Goal: Task Accomplishment & Management: Manage account settings

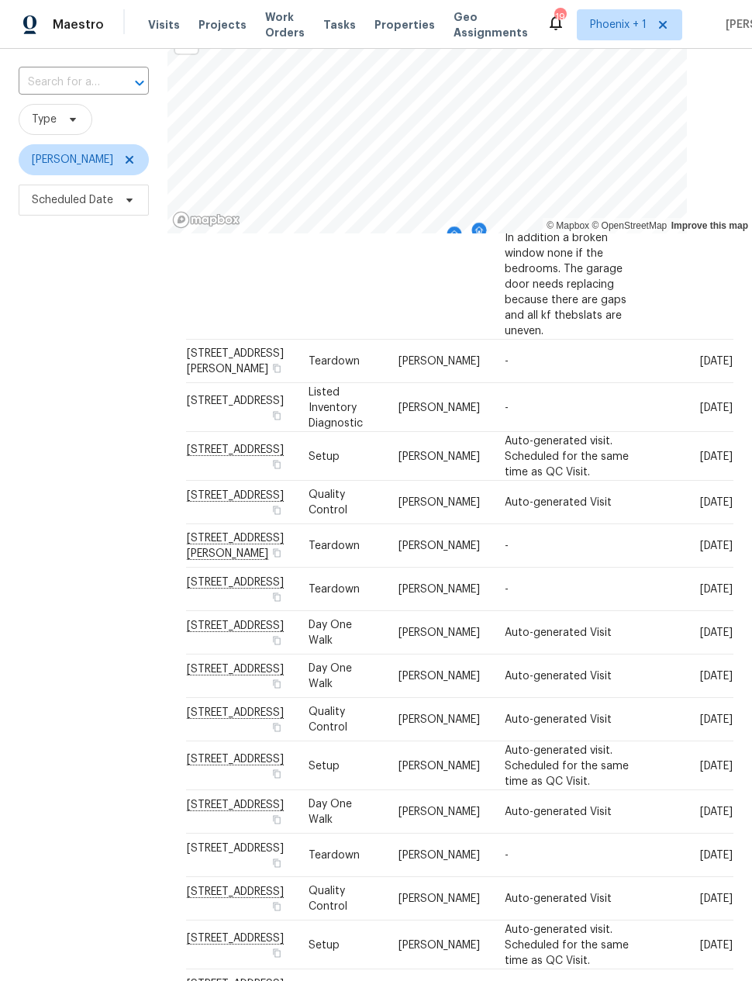
scroll to position [317, 0]
click at [84, 580] on div "Filters Reset ​ Type [PERSON_NAME] Scheduled Date" at bounding box center [84, 510] width 168 height 1018
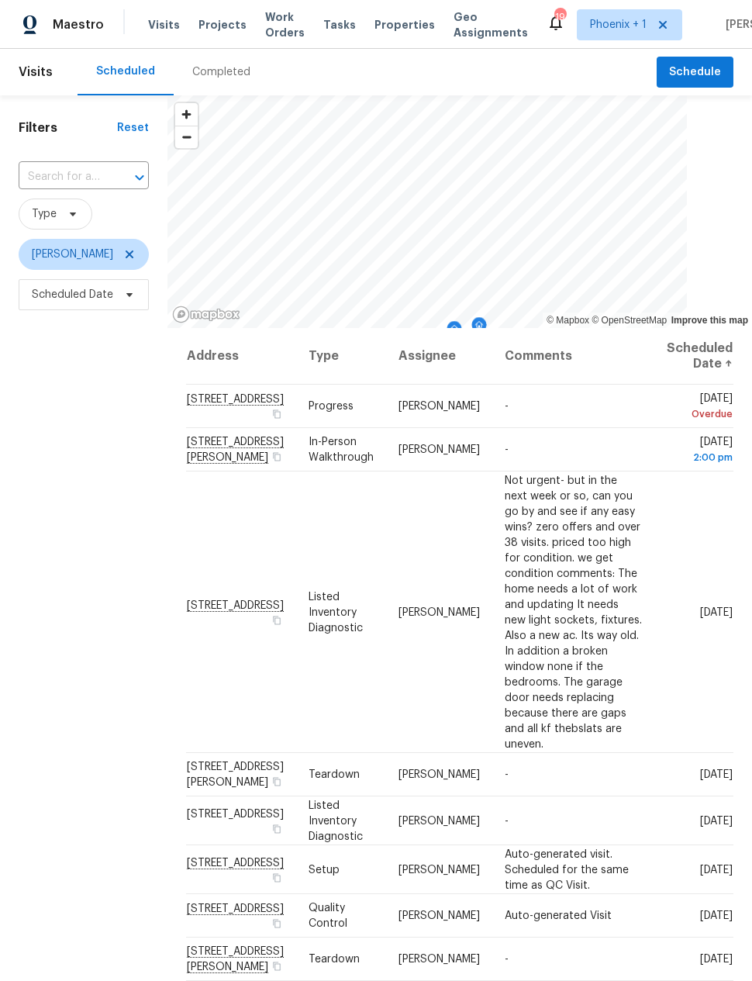
scroll to position [0, 0]
click at [0, 0] on icon at bounding box center [0, 0] width 0 height 0
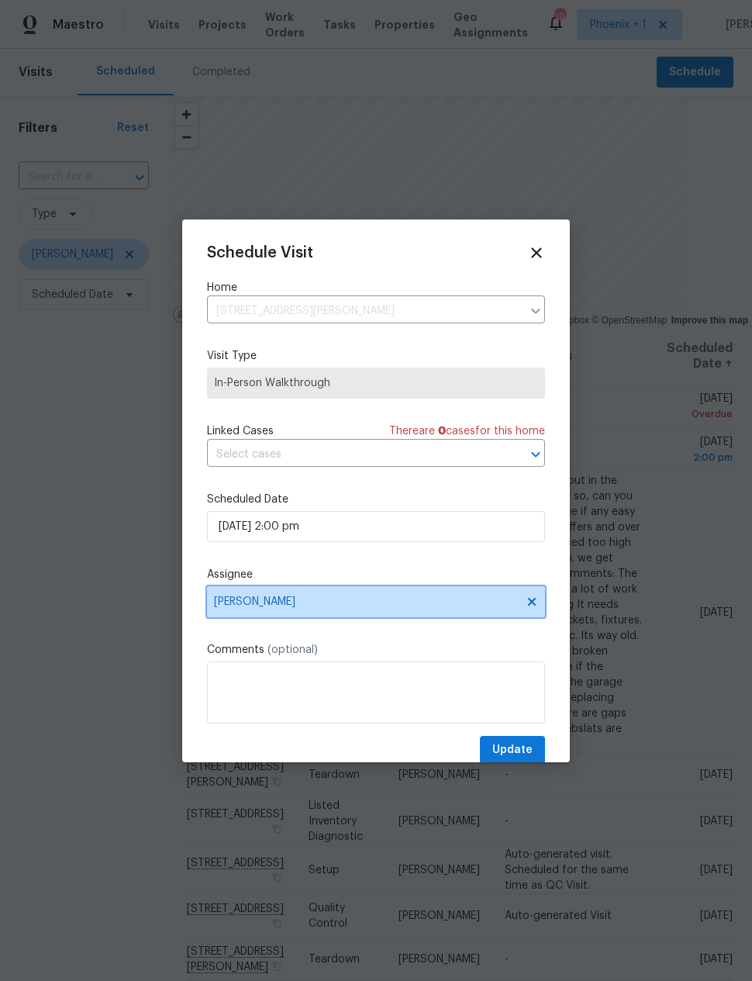
click at [366, 604] on span "Eric Scott" at bounding box center [366, 602] width 304 height 12
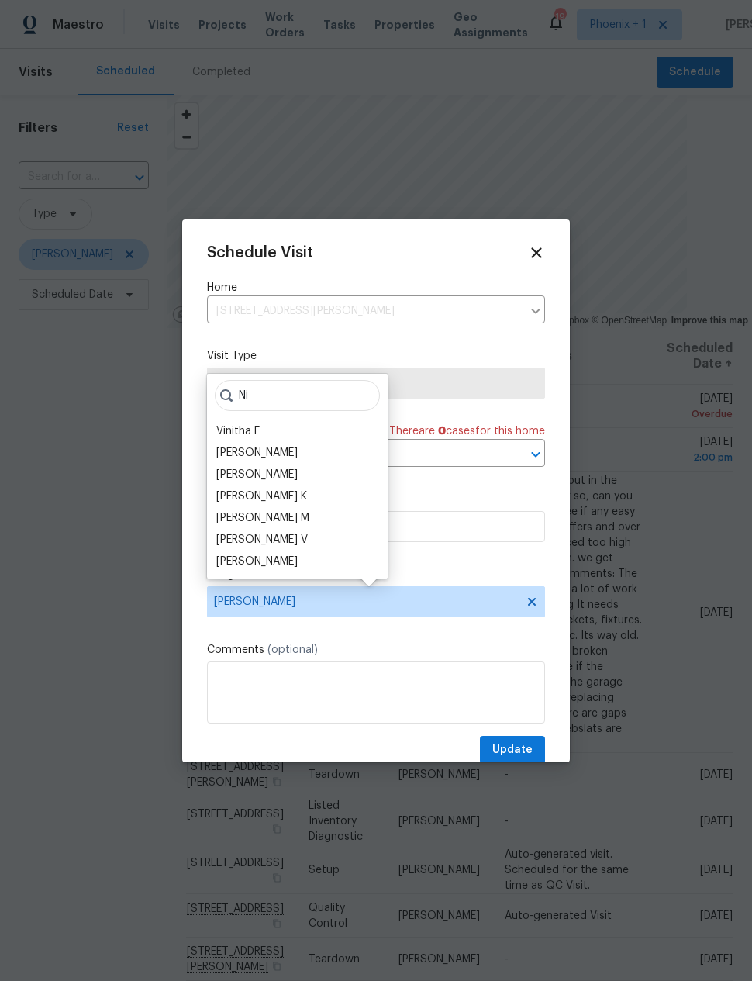
type input "Ni"
click at [267, 559] on div "[PERSON_NAME]" at bounding box center [256, 562] width 81 height 16
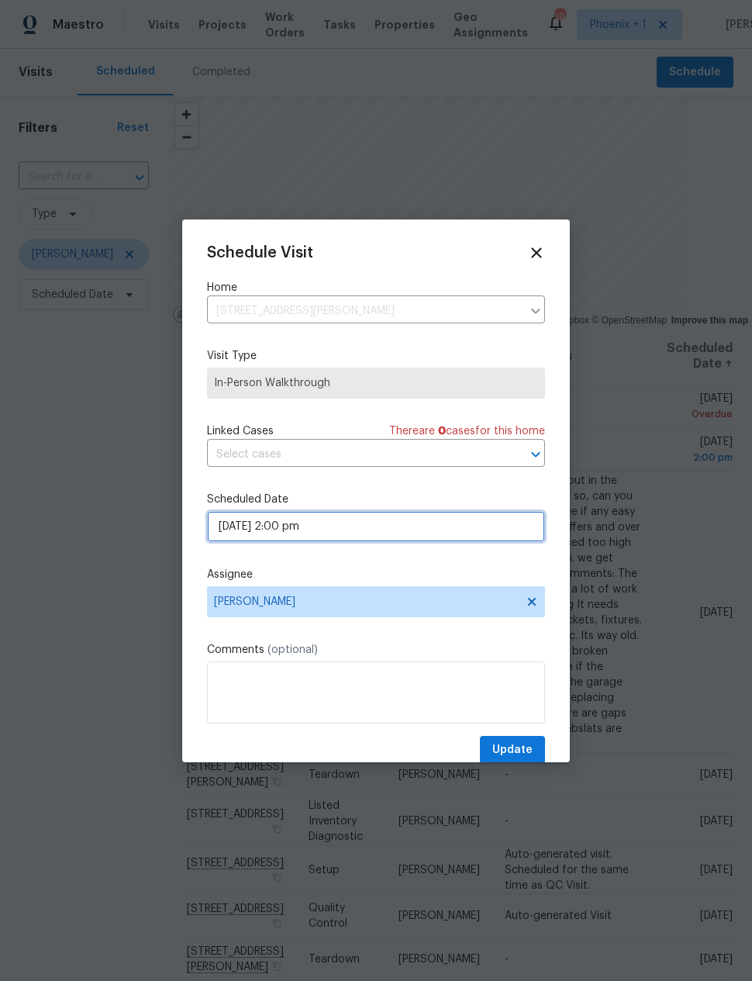
click at [339, 532] on input "08/22/2025 2:00 pm" at bounding box center [376, 526] width 338 height 31
select select "pm"
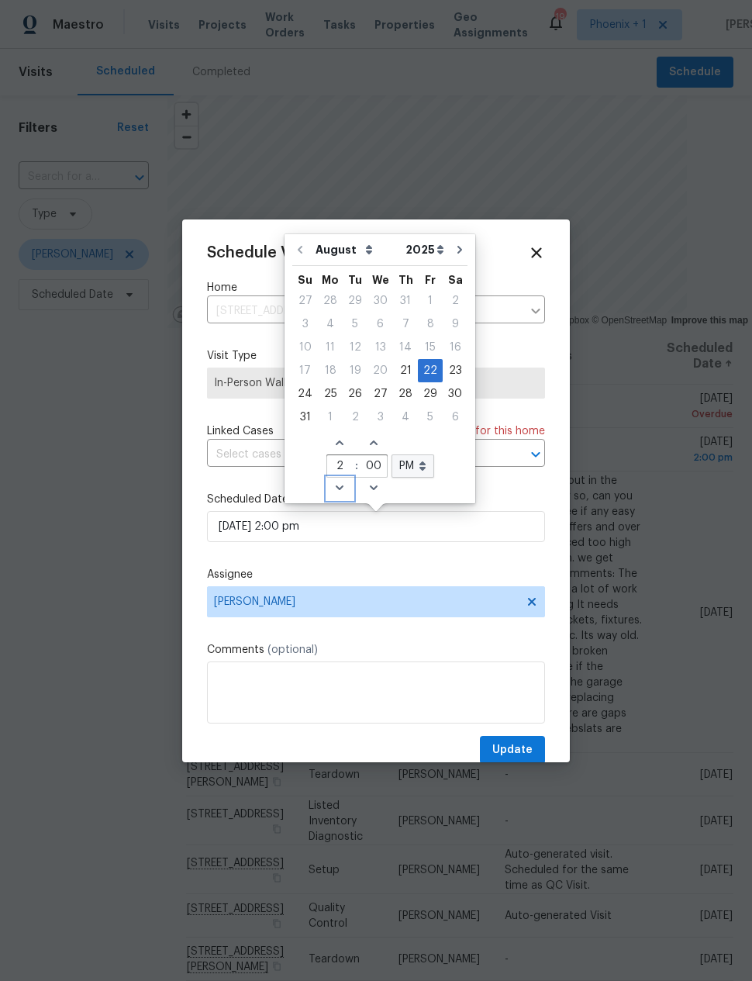
click at [334, 484] on icon "Decrease hours (12hr clock)" at bounding box center [340, 488] width 12 height 12
type input "08/22/2025 1:00 pm"
type input "1"
click at [335, 488] on icon "Decrease hours (12hr clock)" at bounding box center [340, 488] width 12 height 12
type input "08/22/2025 12:00 pm"
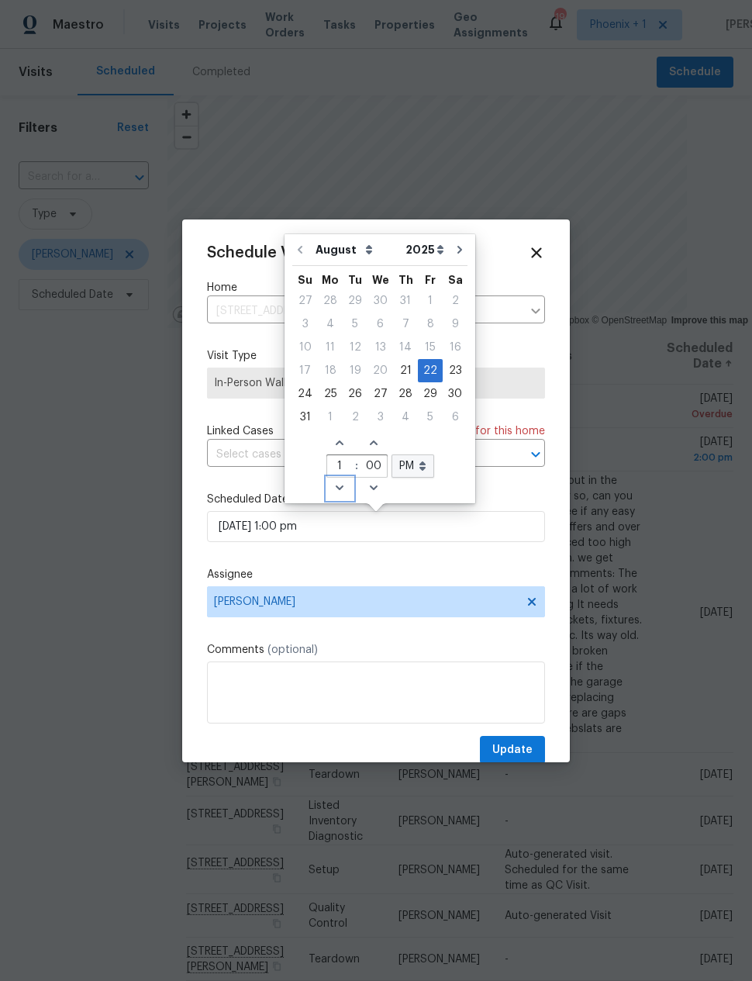
type input "12"
click at [372, 441] on icon "Increase minutes" at bounding box center [374, 443] width 12 height 12
type input "08/22/2025 12:01 pm"
type input "01"
click at [372, 445] on icon "Increase minutes" at bounding box center [374, 443] width 8 height 5
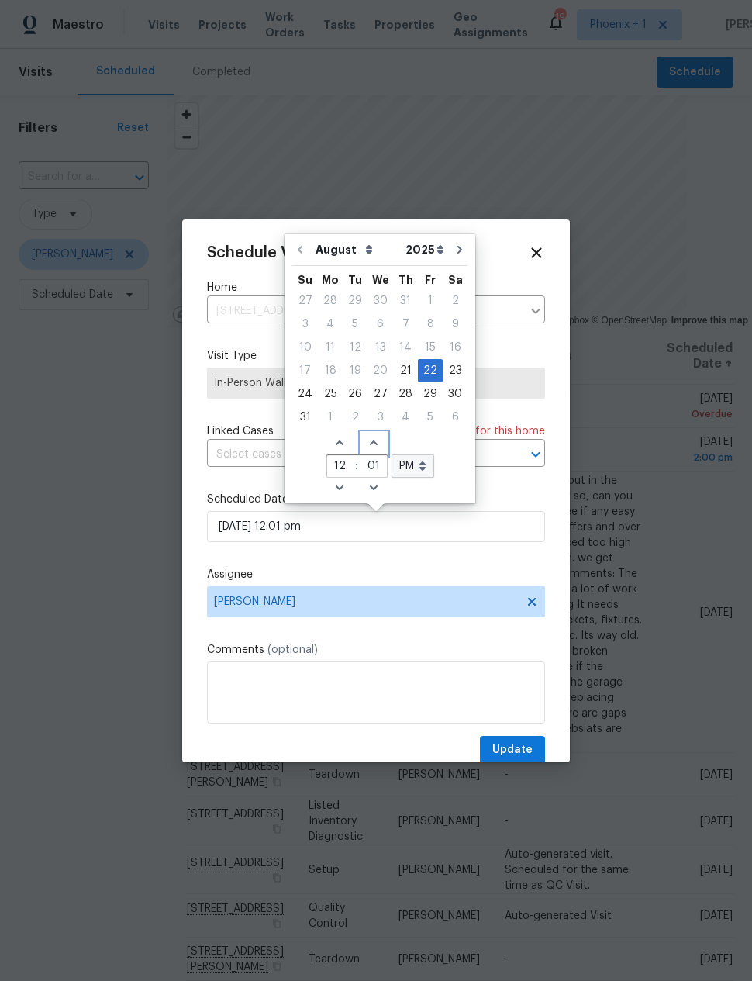
type input "08/22/2025 12:02 pm"
type input "02"
click at [372, 444] on icon "Increase minutes" at bounding box center [374, 443] width 12 height 12
type input "08/22/2025 12:03 pm"
type input "03"
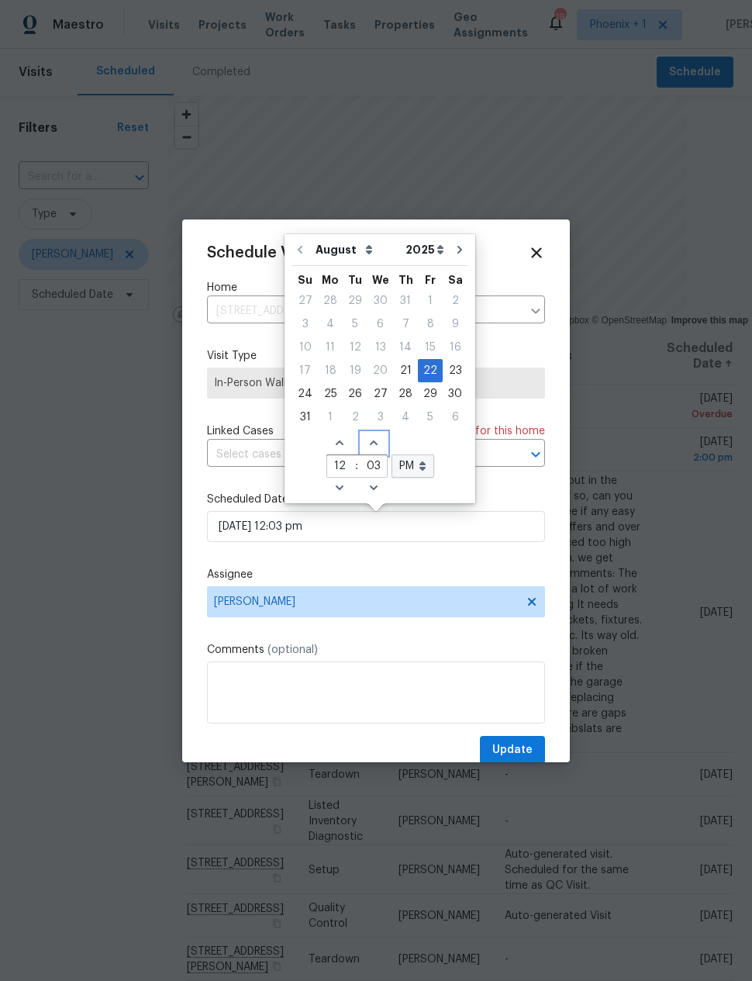
click at [374, 448] on icon "Increase minutes" at bounding box center [374, 443] width 12 height 12
type input "08/22/2025 12:04 pm"
type input "04"
click at [368, 449] on span "Increase minutes" at bounding box center [375, 444] width 26 height 22
type input "08/22/2025 12:05 pm"
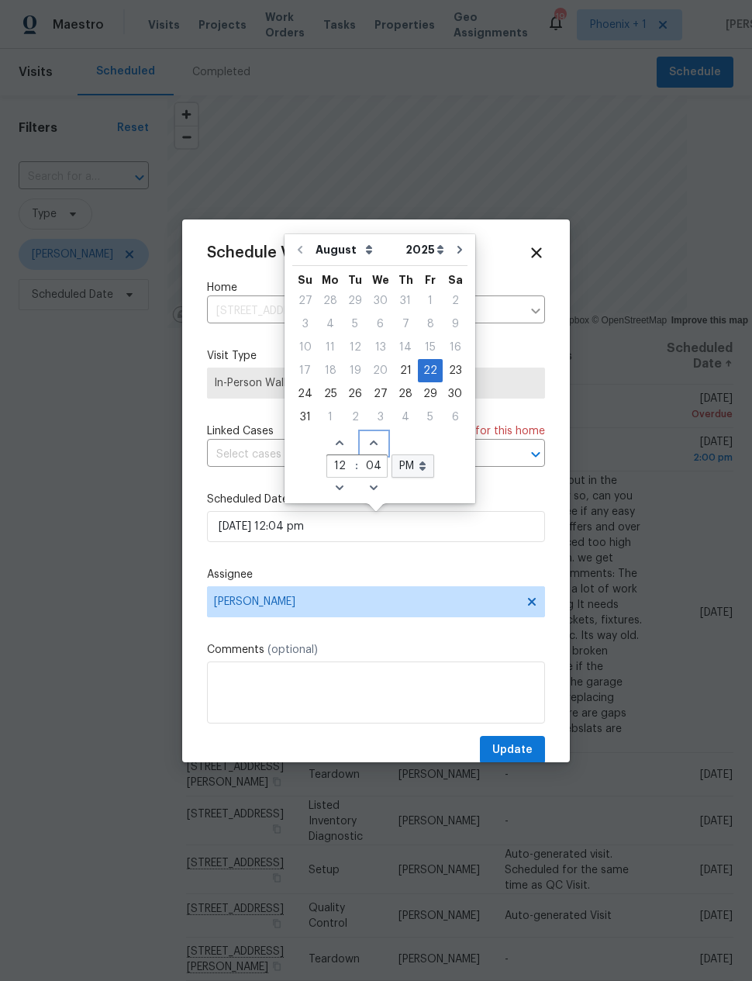
type input "05"
click at [365, 450] on span "Increase minutes" at bounding box center [375, 444] width 26 height 22
type input "08/22/2025 12:06 pm"
type input "06"
click at [365, 450] on span "Increase minutes" at bounding box center [375, 444] width 26 height 22
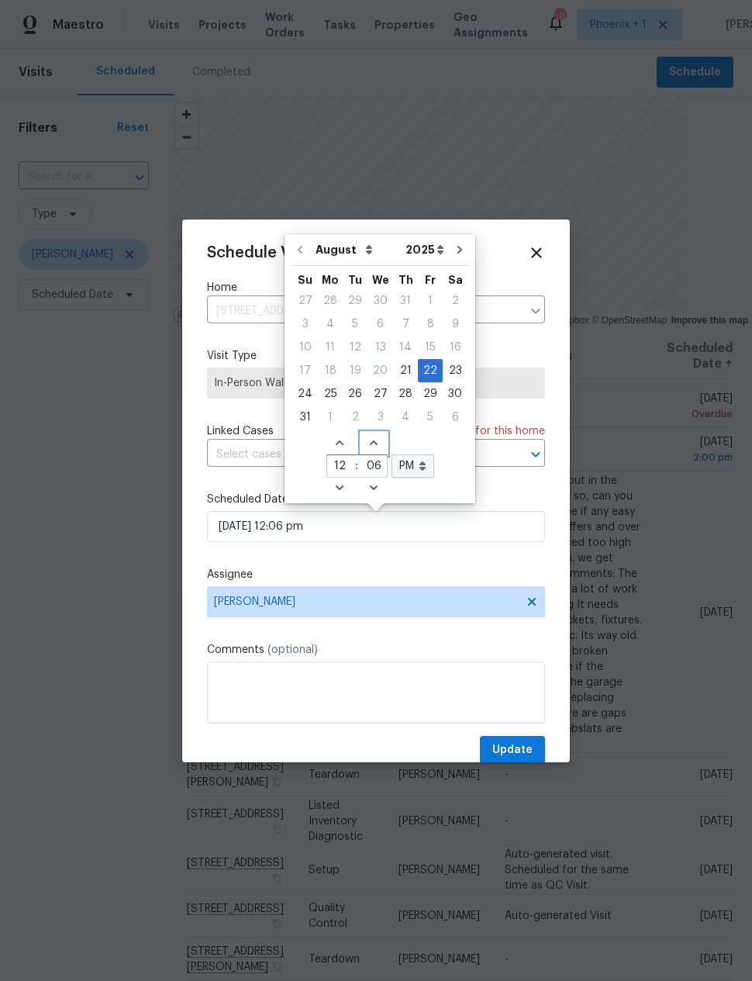
type input "08/22/2025 12:07 pm"
type input "07"
click at [370, 444] on icon "Increase minutes" at bounding box center [374, 443] width 8 height 5
type input "08/22/2025 12:08 pm"
type input "08"
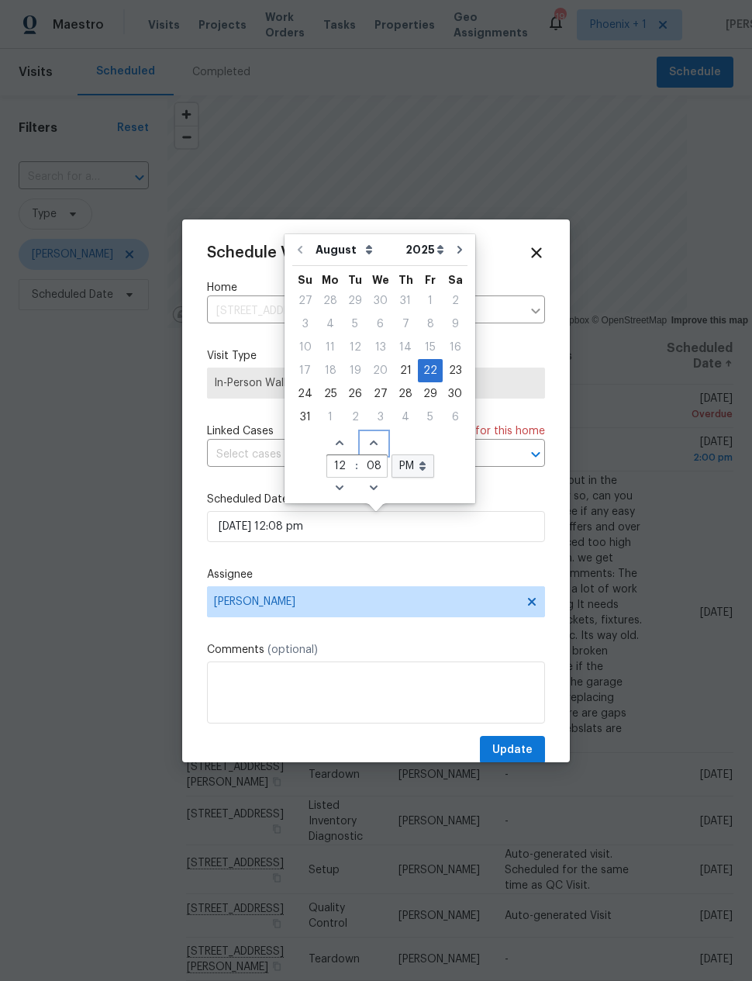
click at [372, 441] on icon "Increase minutes" at bounding box center [374, 443] width 12 height 12
type input "08/22/2025 12:09 pm"
type input "09"
click at [372, 441] on icon "Increase minutes" at bounding box center [374, 443] width 12 height 12
type input "08/22/2025 12:10 pm"
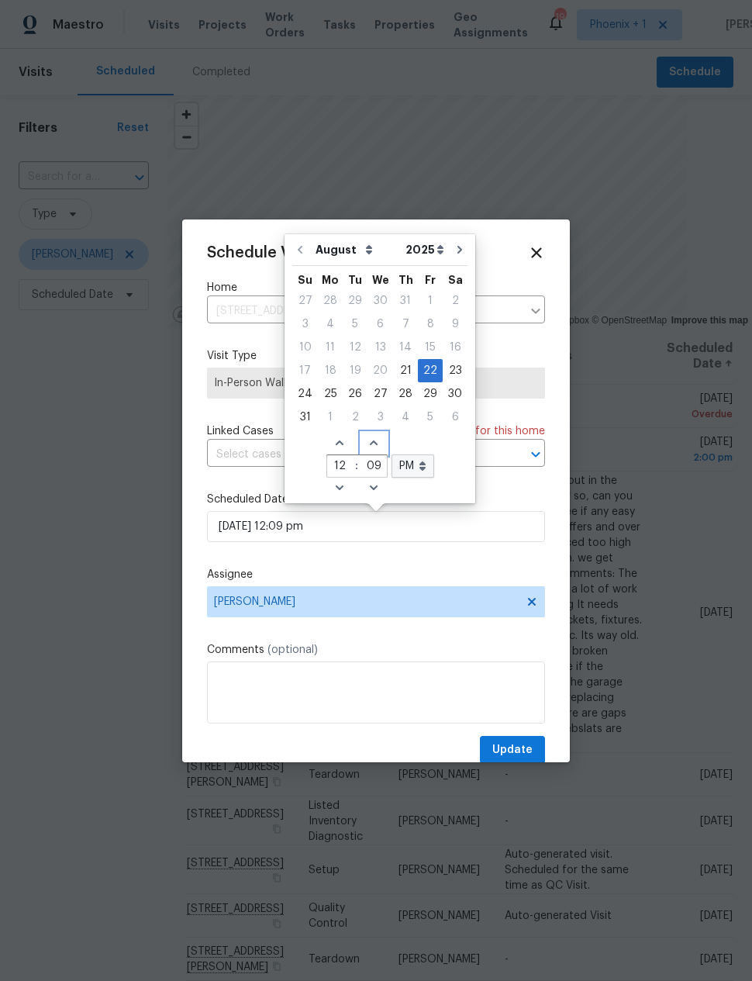
type input "10"
click at [368, 445] on icon "Increase minutes" at bounding box center [374, 443] width 12 height 12
type input "08/22/2025 12:11 pm"
type input "11"
click at [369, 451] on span "Increase minutes" at bounding box center [375, 444] width 26 height 22
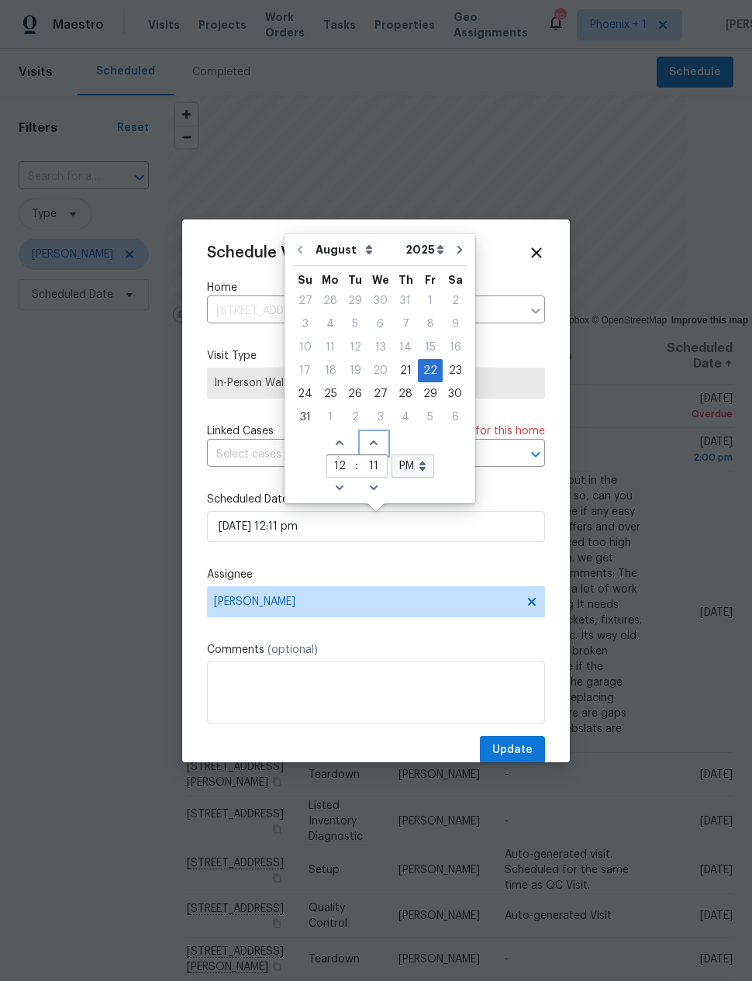
type input "08/22/2025 12:12 pm"
type input "12"
click at [368, 450] on span "Increase minutes" at bounding box center [375, 444] width 26 height 22
type input "08/22/2025 12:13 pm"
type input "13"
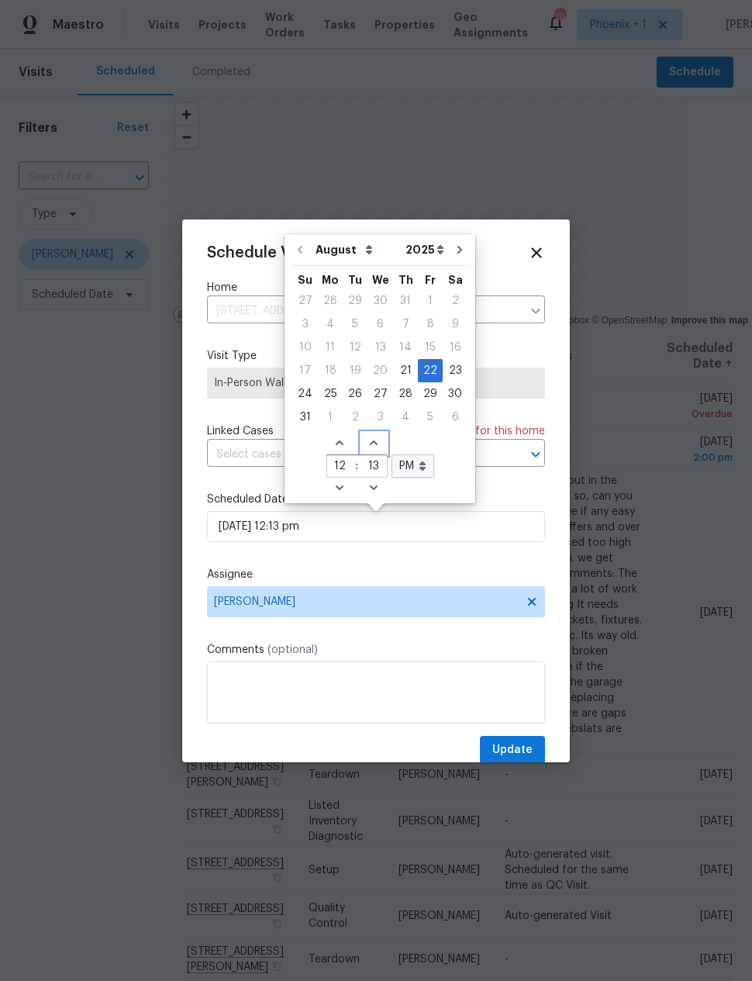
click at [372, 441] on icon "Increase minutes" at bounding box center [374, 443] width 12 height 12
type input "08/22/2025 12:14 pm"
type input "14"
click at [377, 441] on span "Increase minutes" at bounding box center [375, 444] width 26 height 22
type input "08/22/2025 12:15 pm"
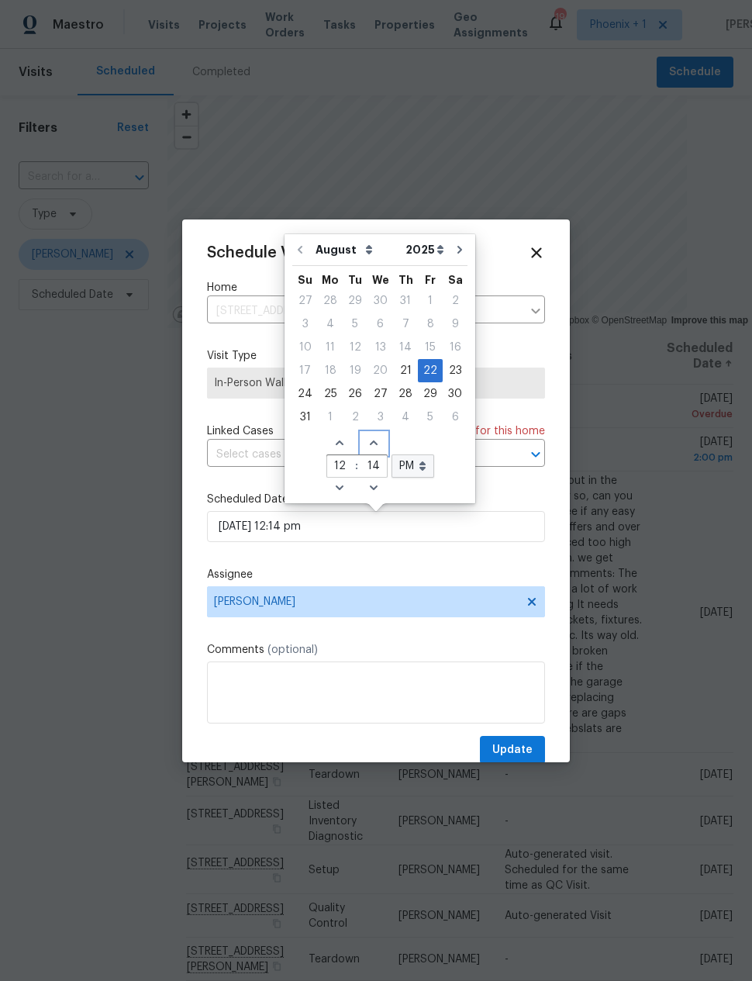
type input "15"
click at [512, 749] on span "Update" at bounding box center [513, 750] width 40 height 19
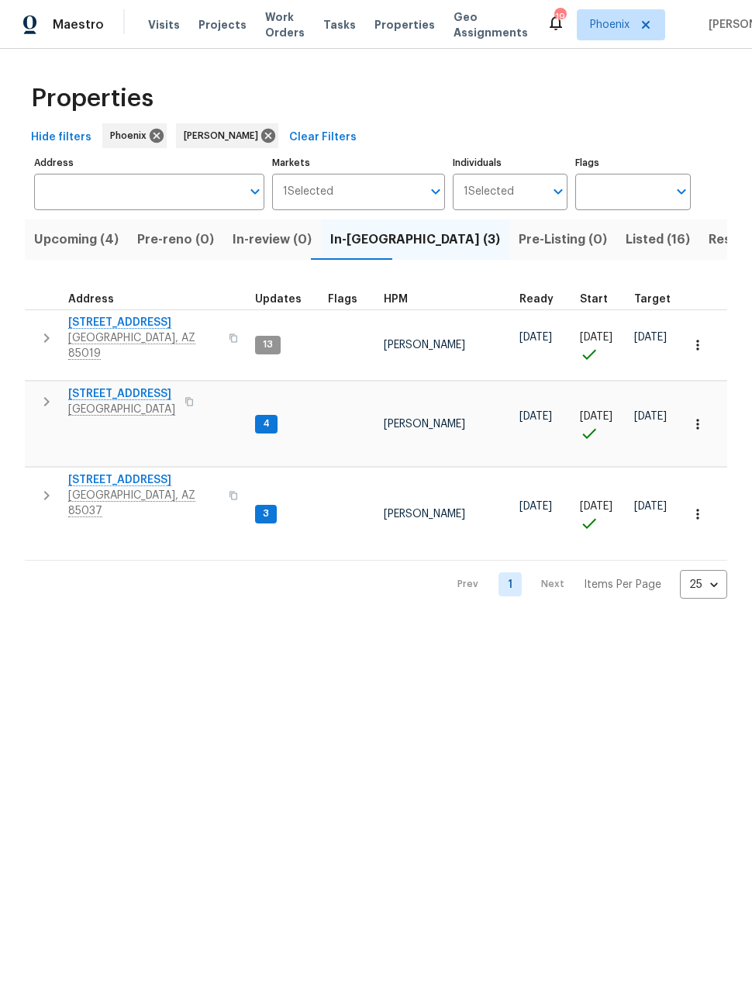
click at [115, 386] on span "6547 N 73rd Dr" at bounding box center [121, 394] width 107 height 16
click at [126, 472] on span "8920 W Monterey Way" at bounding box center [143, 480] width 151 height 16
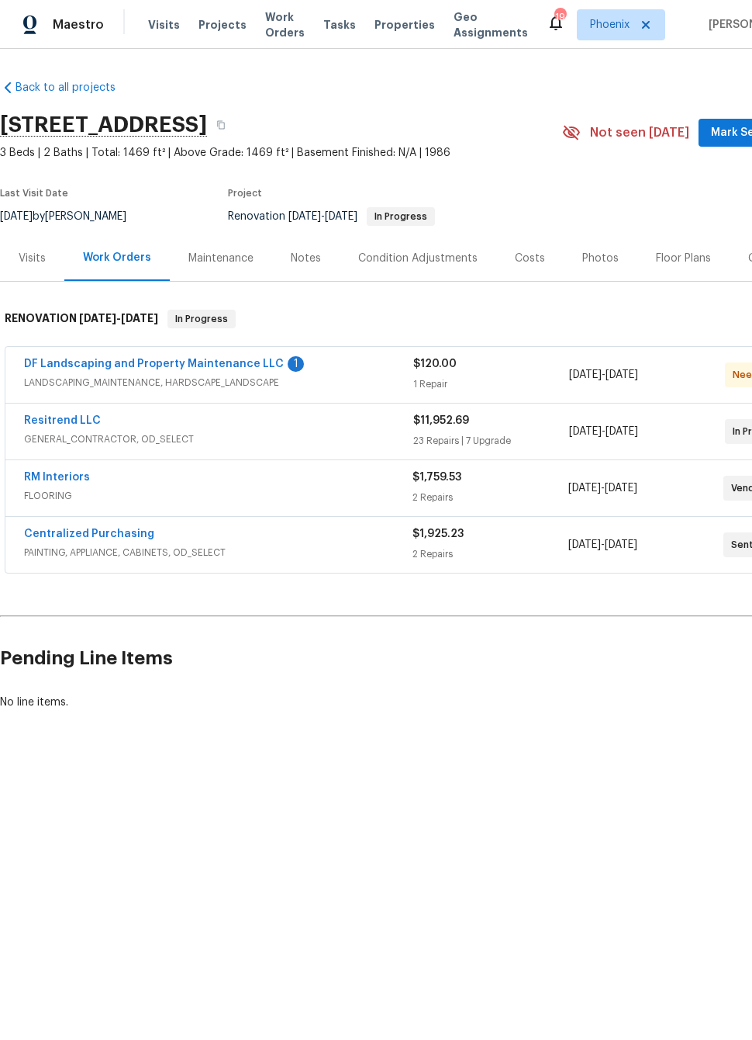
click at [73, 366] on link "DF Landscaping and Property Maintenance LLC" at bounding box center [154, 363] width 260 height 11
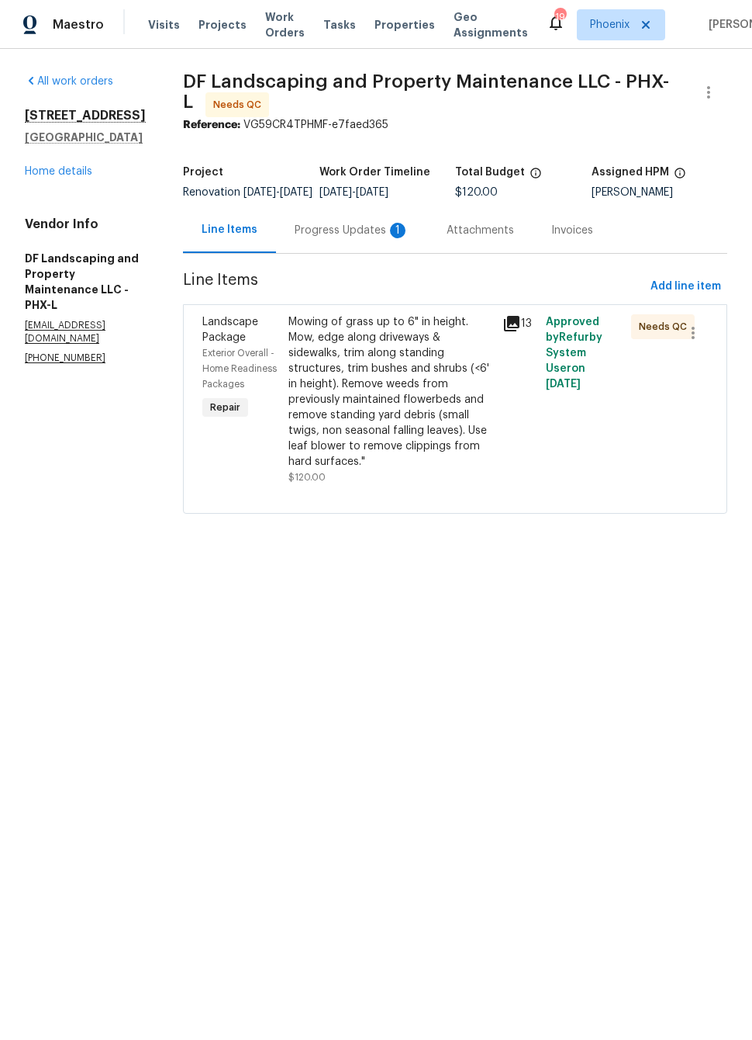
click at [356, 238] on div "Progress Updates 1" at bounding box center [352, 231] width 115 height 16
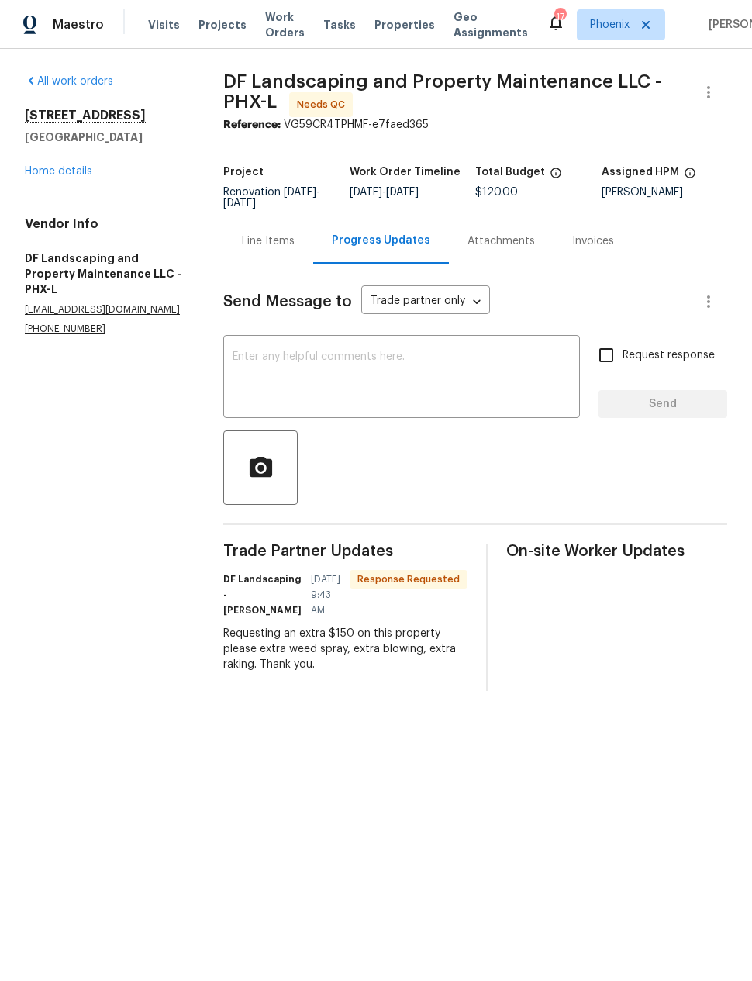
click at [265, 234] on div "Line Items" at bounding box center [268, 242] width 53 height 16
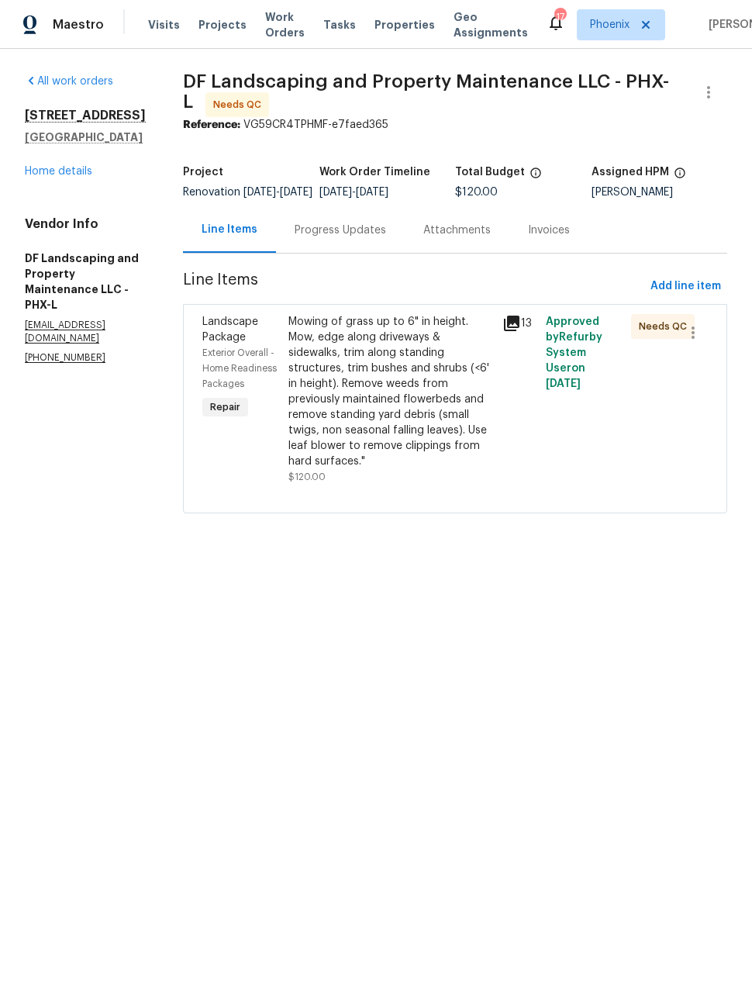
click at [413, 430] on div "Mowing of grass up to 6" in height. Mow, edge along driveways & sidewalks, trim…" at bounding box center [392, 391] width 206 height 155
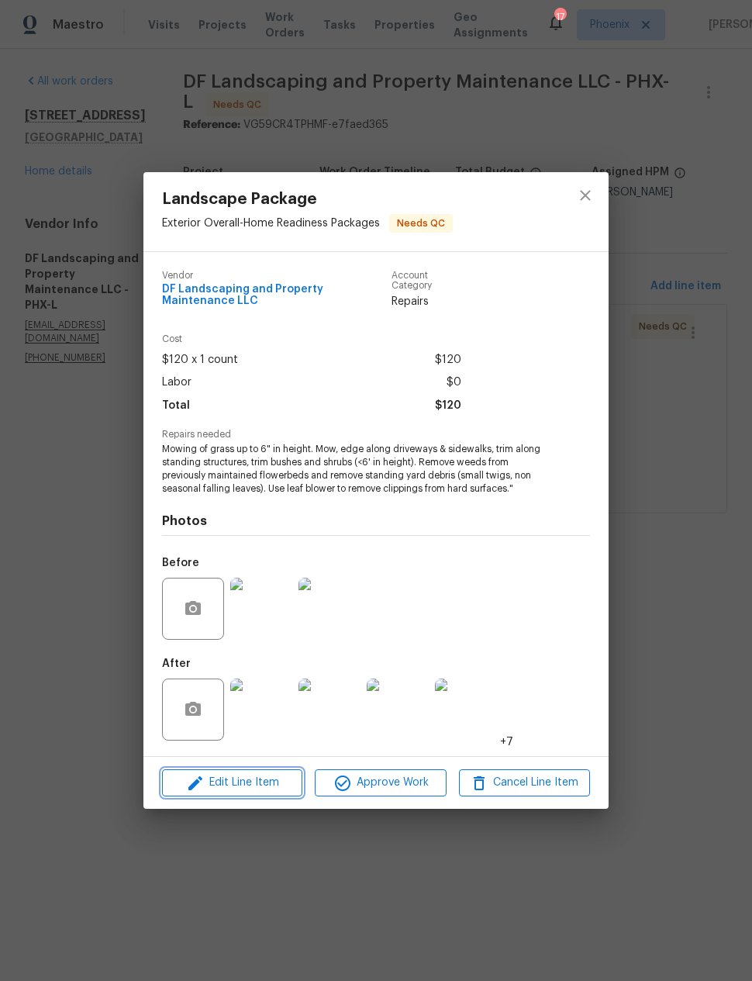
click at [258, 782] on span "Edit Line Item" at bounding box center [232, 782] width 131 height 19
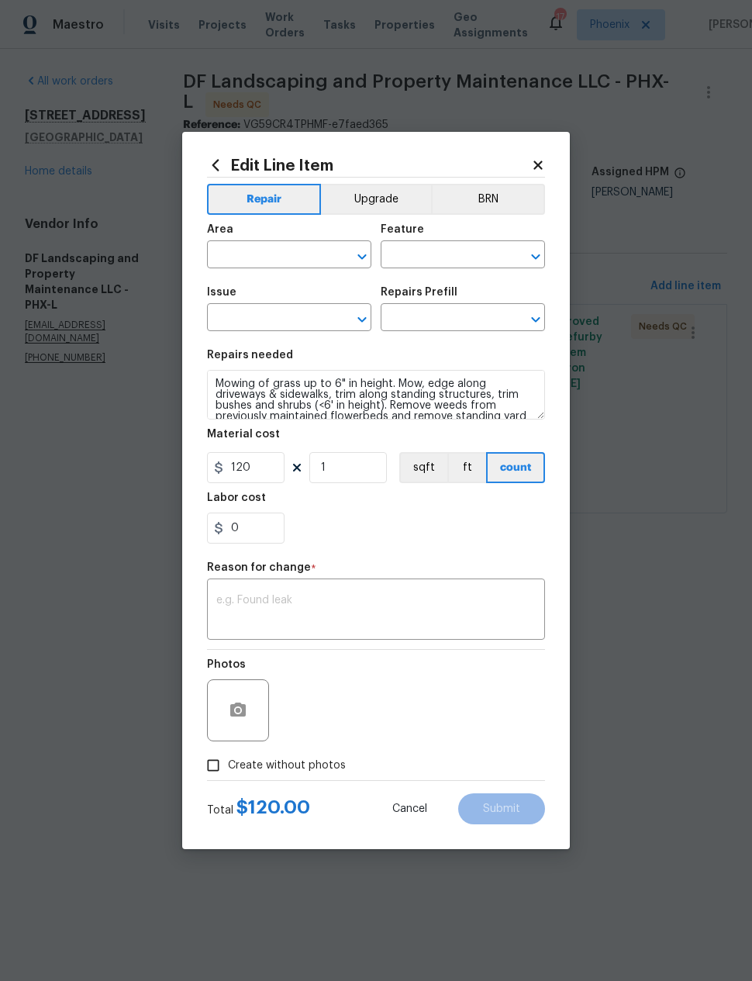
type input "Exterior Overall"
type input "Home Readiness Packages"
type input "Landscape Package"
type input "Initial landscaping package $120.00"
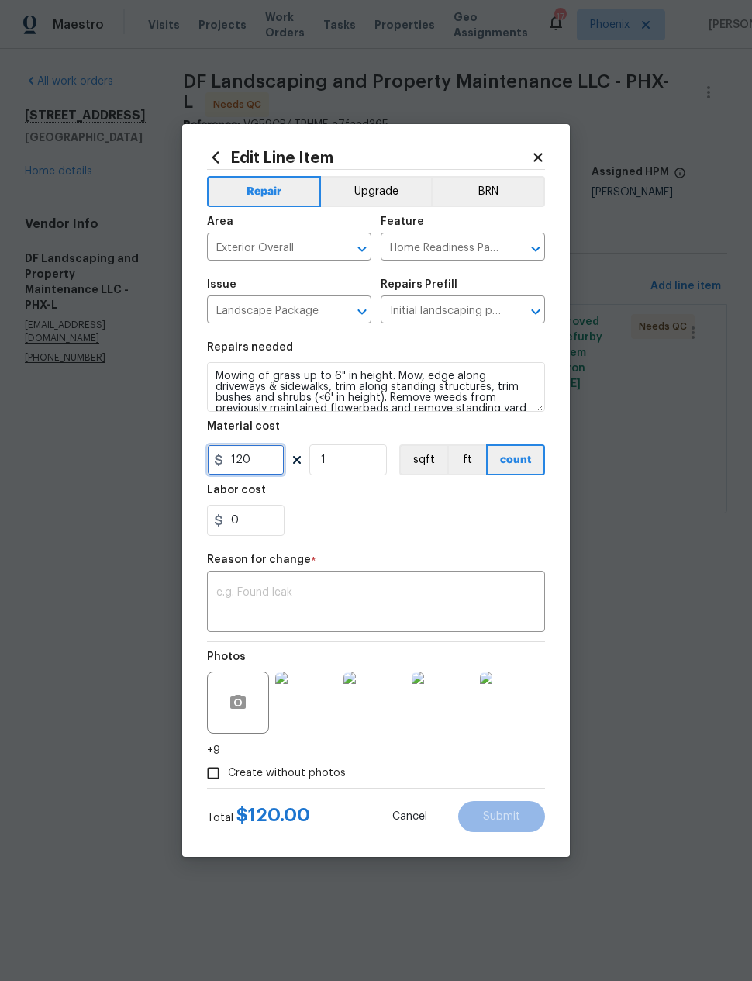
click at [247, 462] on input "120" at bounding box center [246, 460] width 78 height 31
click at [247, 461] on input "120" at bounding box center [246, 460] width 78 height 31
click at [246, 466] on input "120" at bounding box center [246, 460] width 78 height 31
click at [245, 466] on input "120" at bounding box center [246, 460] width 78 height 31
type input "270"
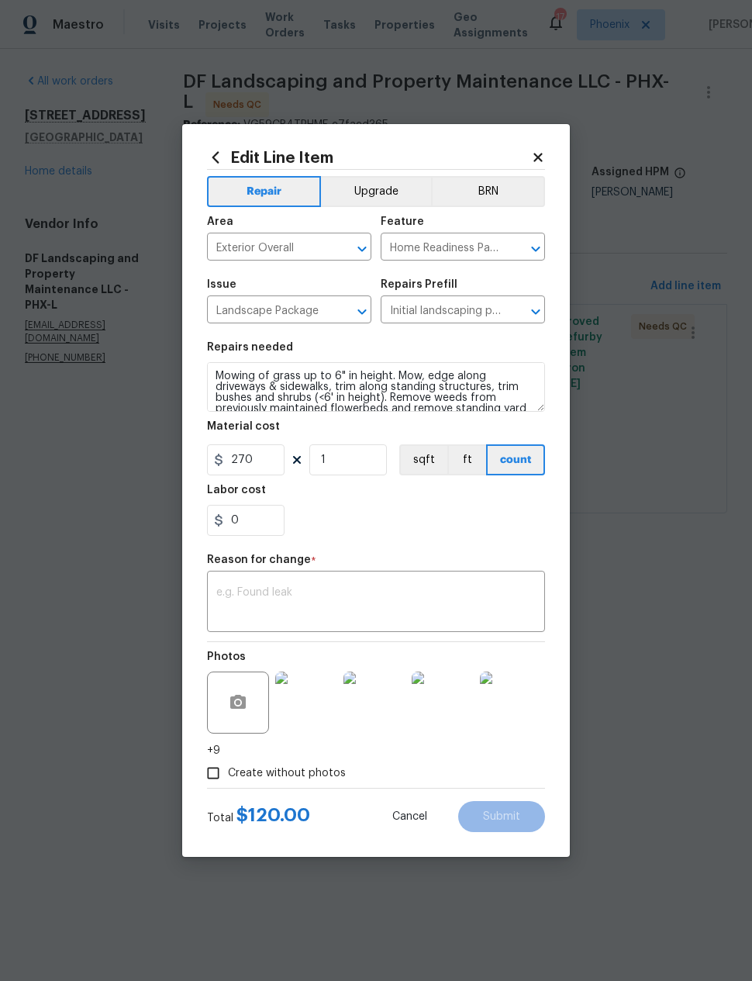
click at [426, 596] on textarea at bounding box center [376, 603] width 320 height 33
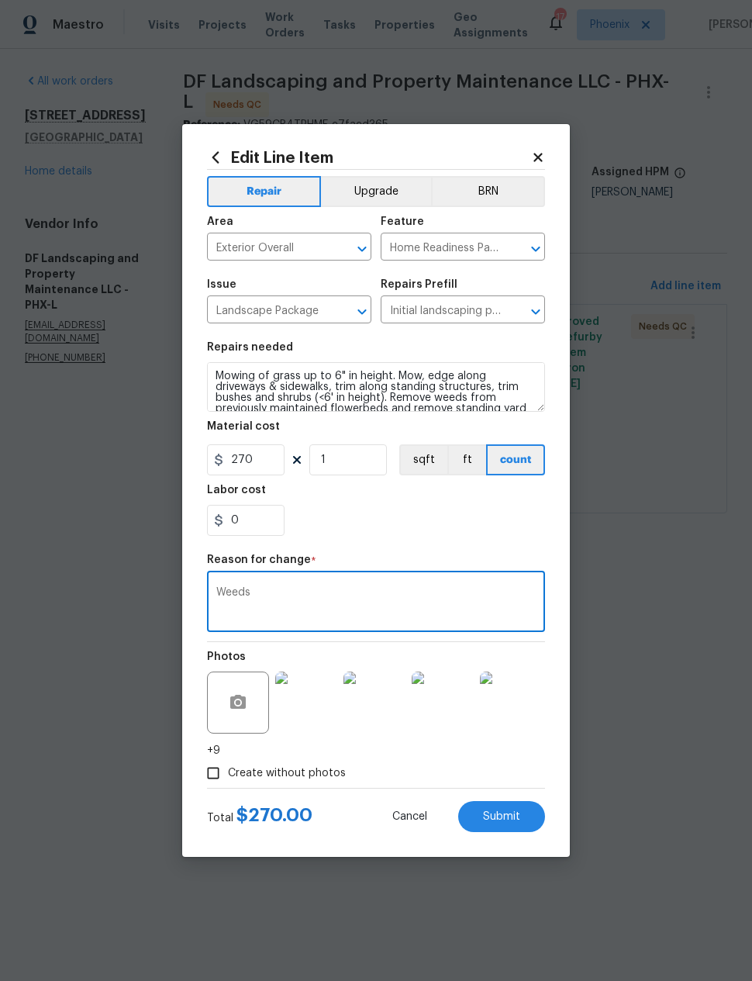
type textarea "Weeds"
click at [413, 530] on div "0" at bounding box center [376, 520] width 338 height 31
click at [507, 828] on button "Submit" at bounding box center [501, 816] width 87 height 31
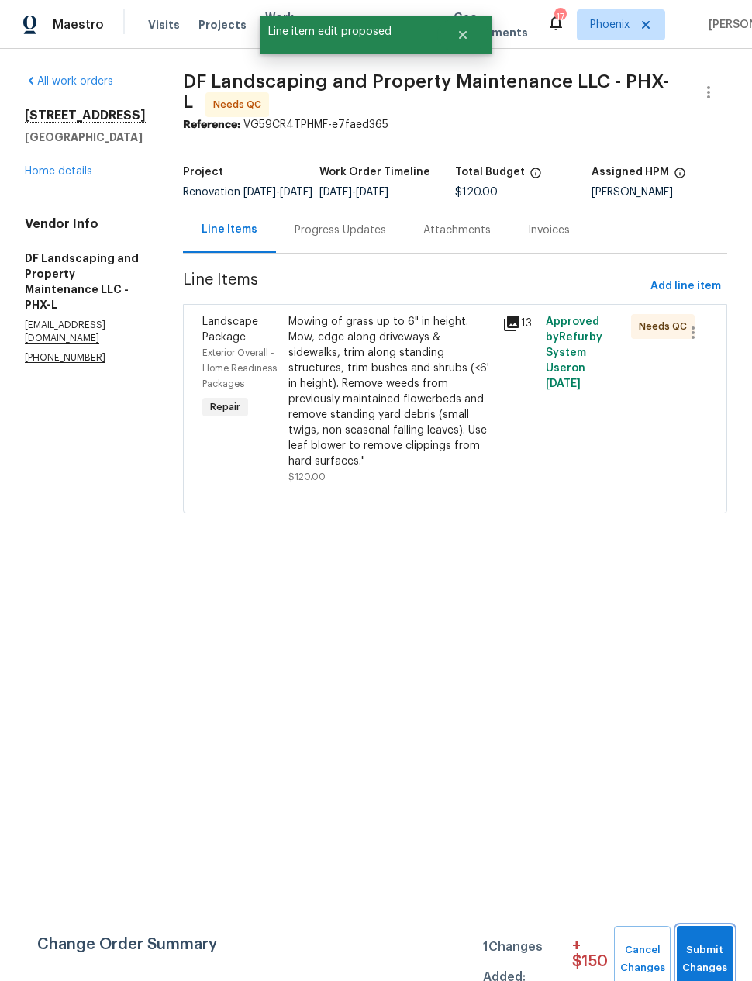
click at [704, 947] on span "Submit Changes" at bounding box center [705, 960] width 41 height 36
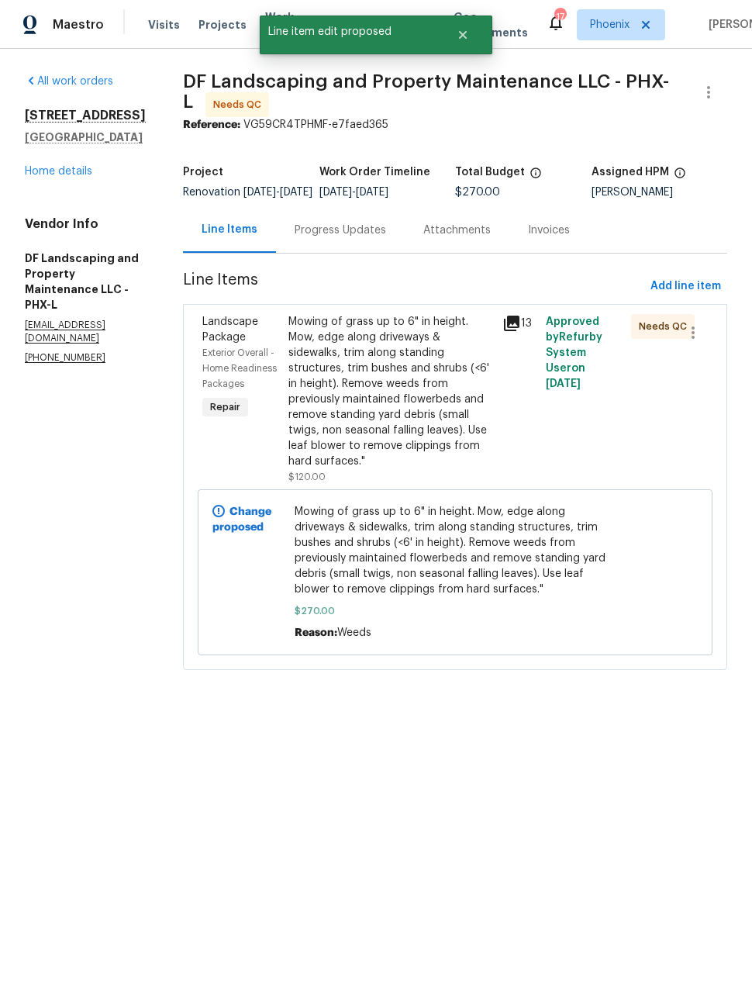
click at [389, 366] on div "Mowing of grass up to 6" in height. Mow, edge along driveways & sidewalks, trim…" at bounding box center [392, 391] width 206 height 155
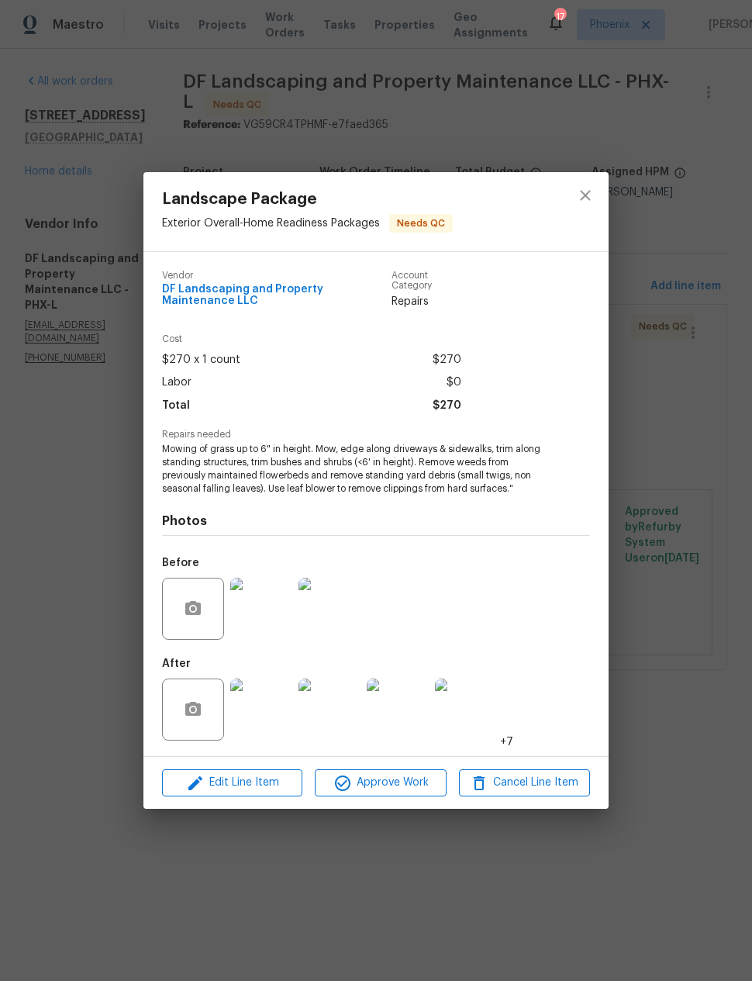
click at [390, 786] on span "Approve Work" at bounding box center [381, 782] width 122 height 19
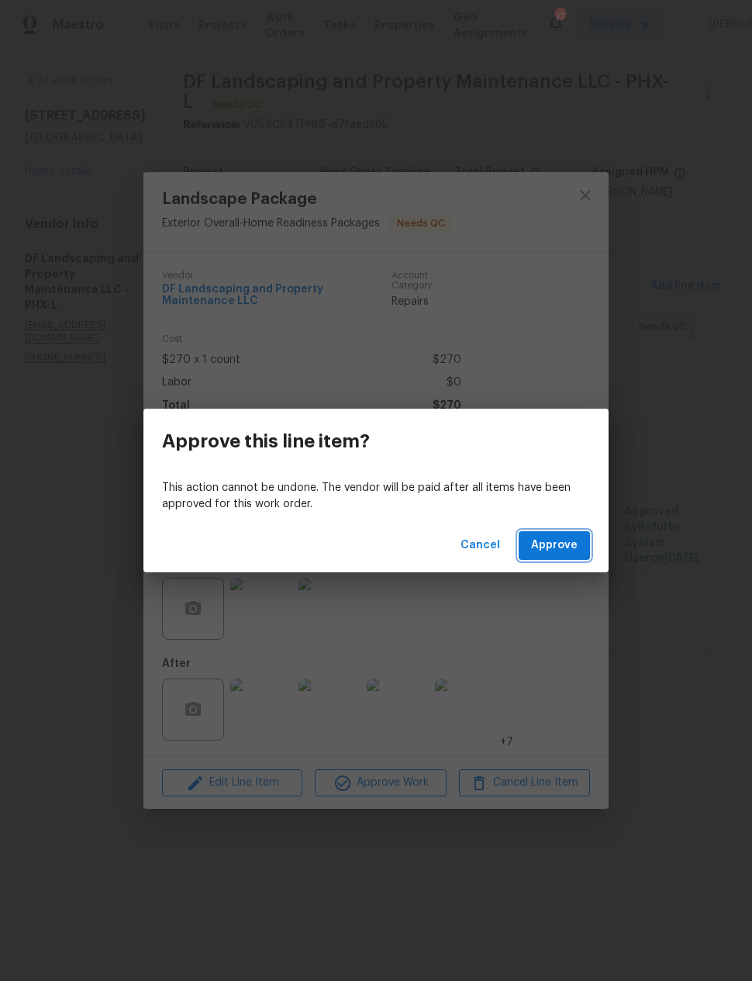
click at [574, 537] on span "Approve" at bounding box center [554, 545] width 47 height 19
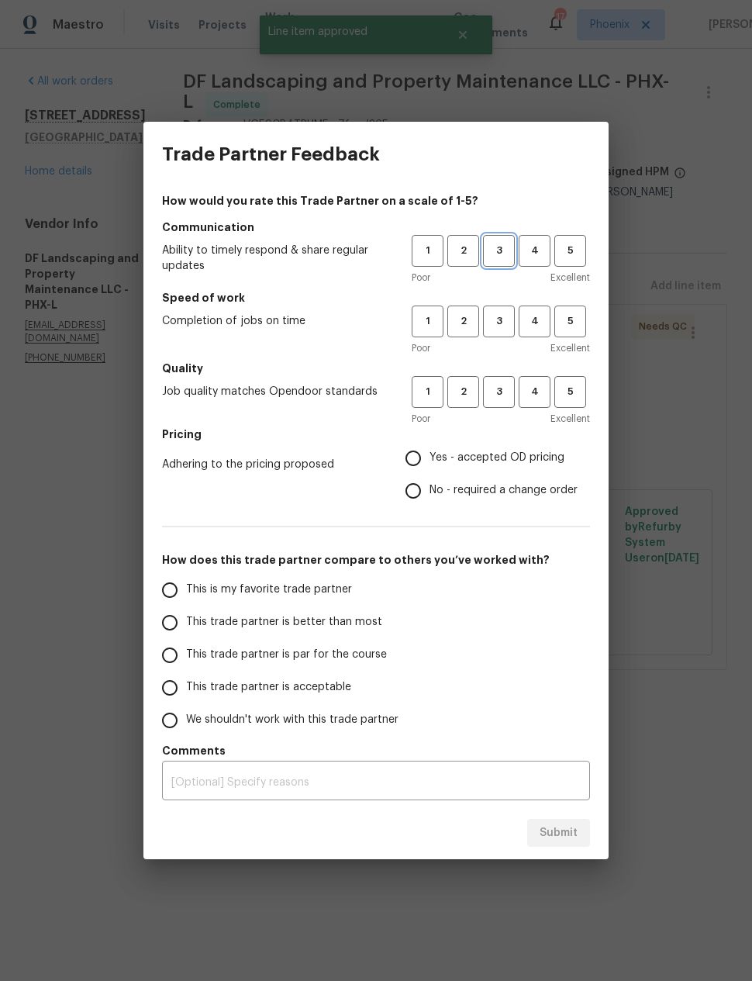
click at [507, 237] on button "3" at bounding box center [499, 251] width 32 height 32
click at [504, 325] on span "3" at bounding box center [499, 322] width 29 height 18
click at [503, 396] on span "3" at bounding box center [499, 392] width 29 height 18
click at [422, 461] on input "Yes - accepted OD pricing" at bounding box center [413, 458] width 33 height 33
radio input "true"
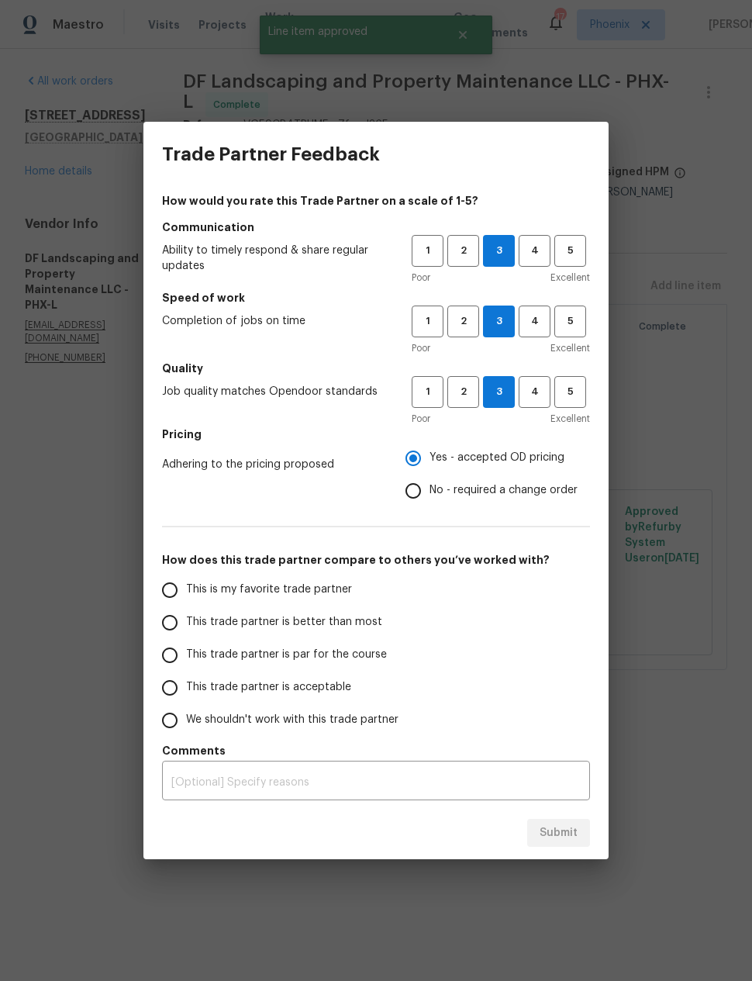
click at [171, 629] on input "This trade partner is better than most" at bounding box center [170, 623] width 33 height 33
click at [559, 823] on button "Submit" at bounding box center [559, 833] width 63 height 29
radio input "true"
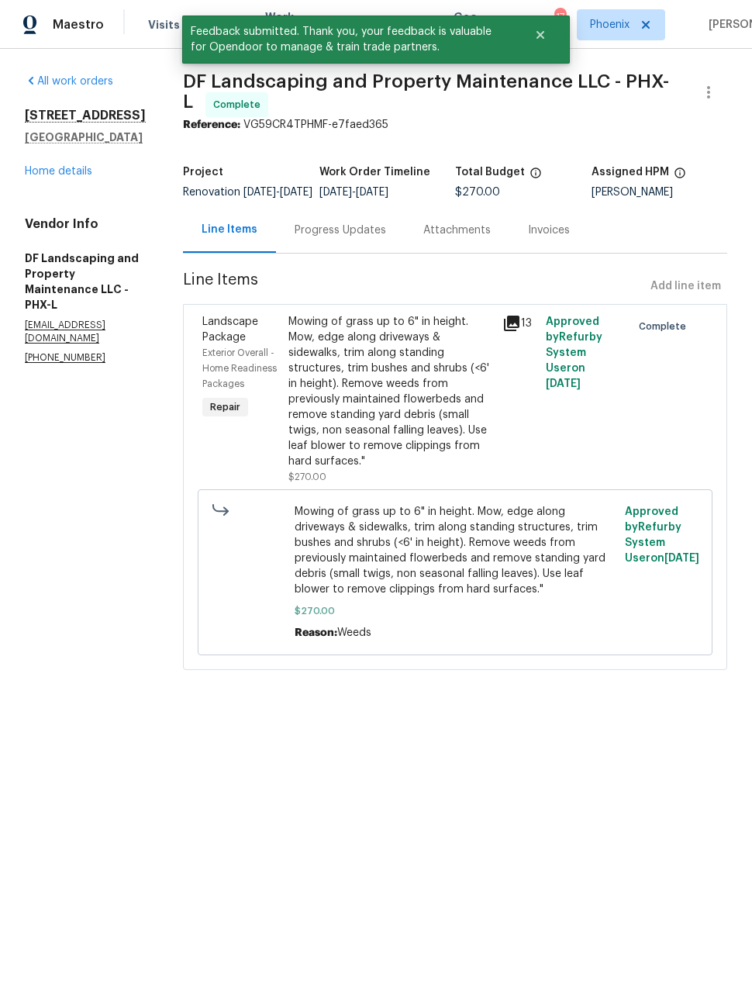
click at [365, 238] on div "Progress Updates" at bounding box center [341, 231] width 92 height 16
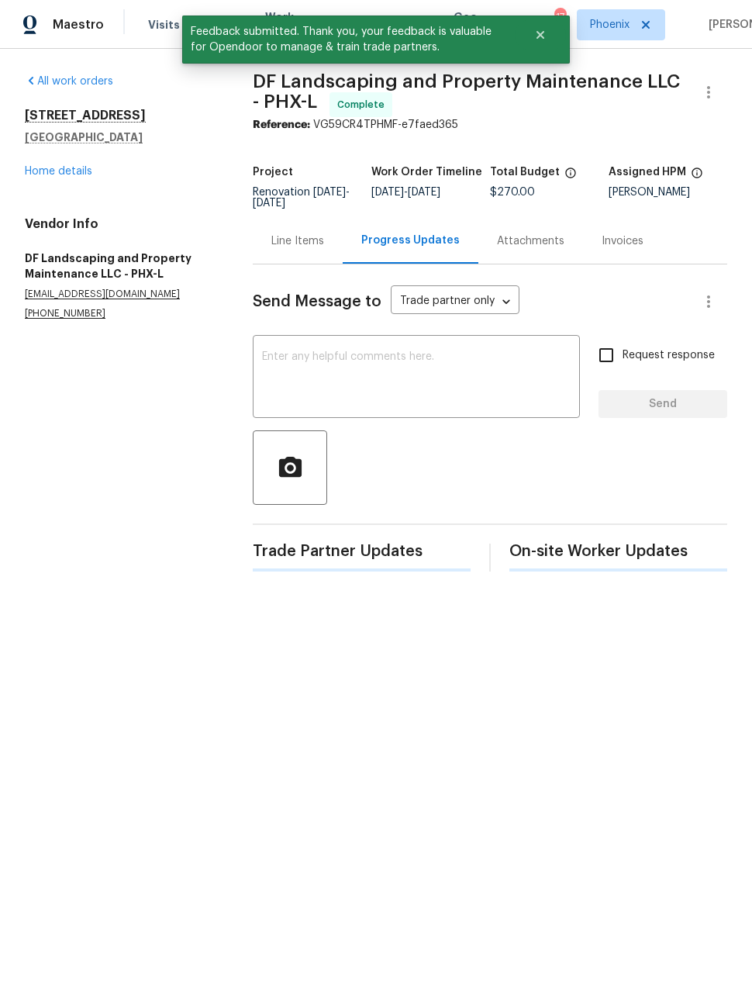
click at [386, 373] on textarea at bounding box center [416, 378] width 309 height 54
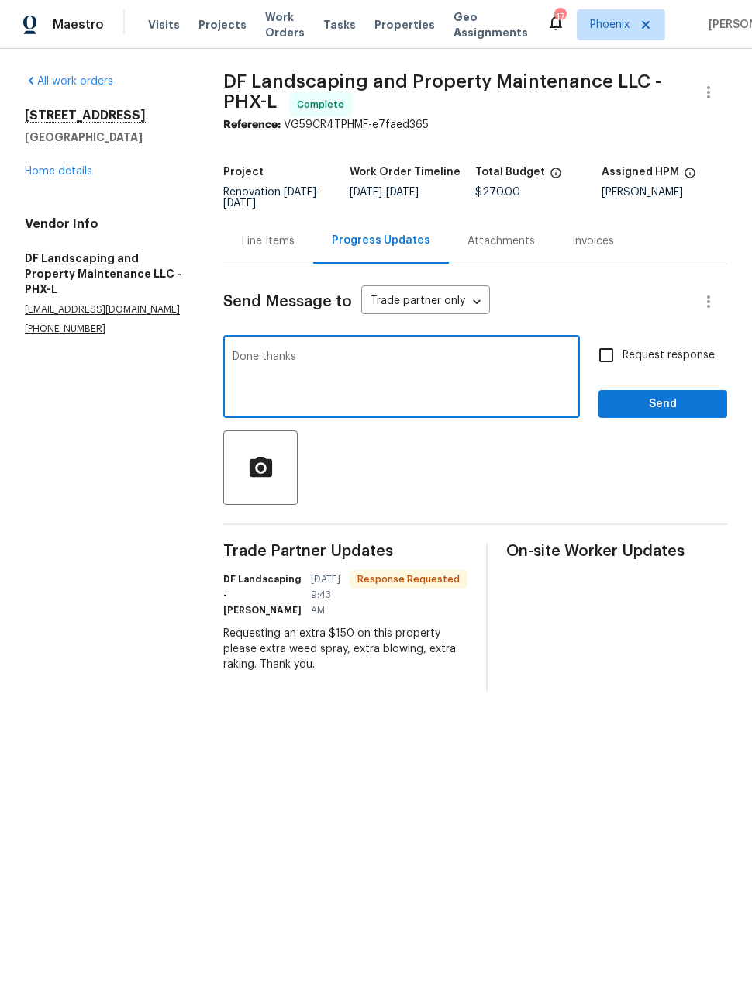
type textarea "Done thanks"
click at [656, 401] on span "Send" at bounding box center [663, 404] width 104 height 19
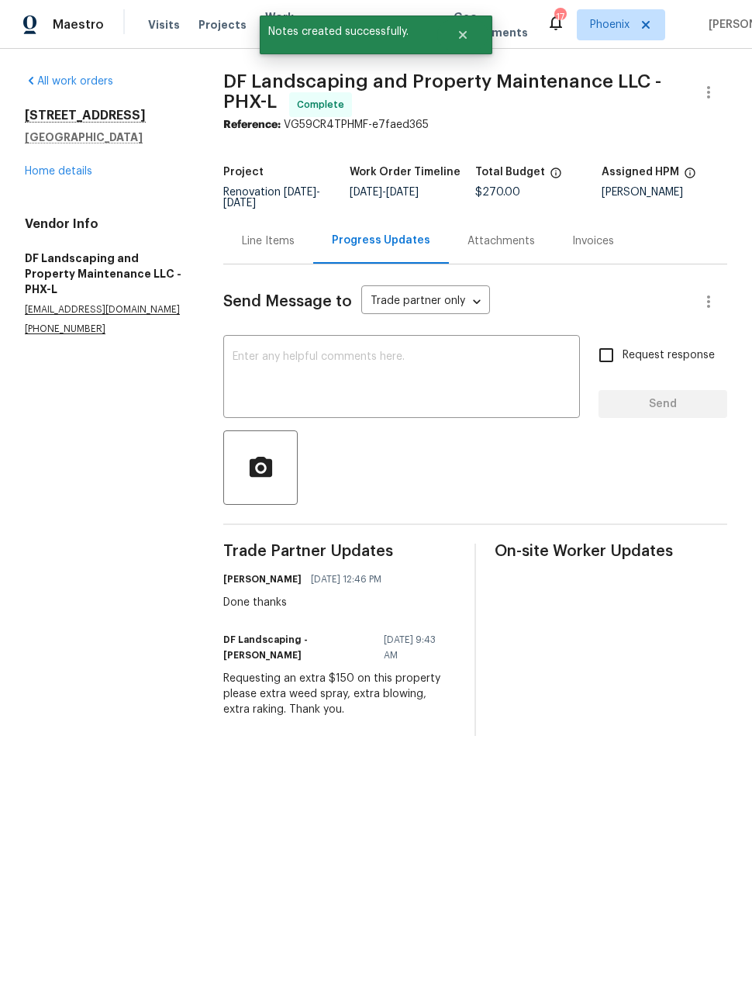
click at [51, 174] on link "Home details" at bounding box center [58, 171] width 67 height 11
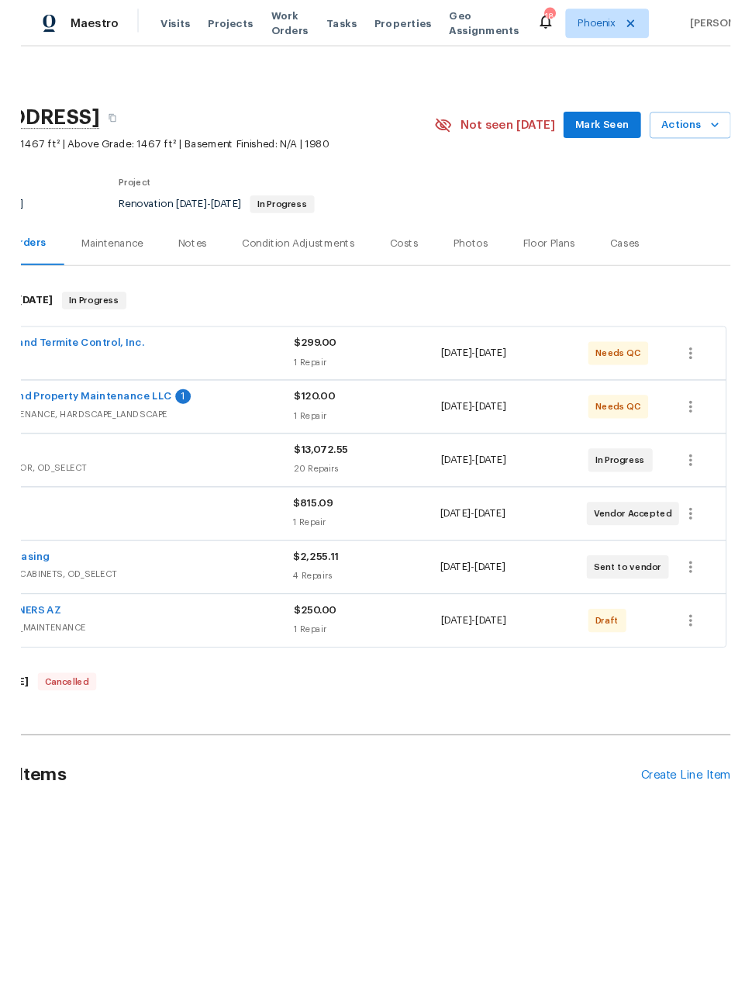
scroll to position [0, 124]
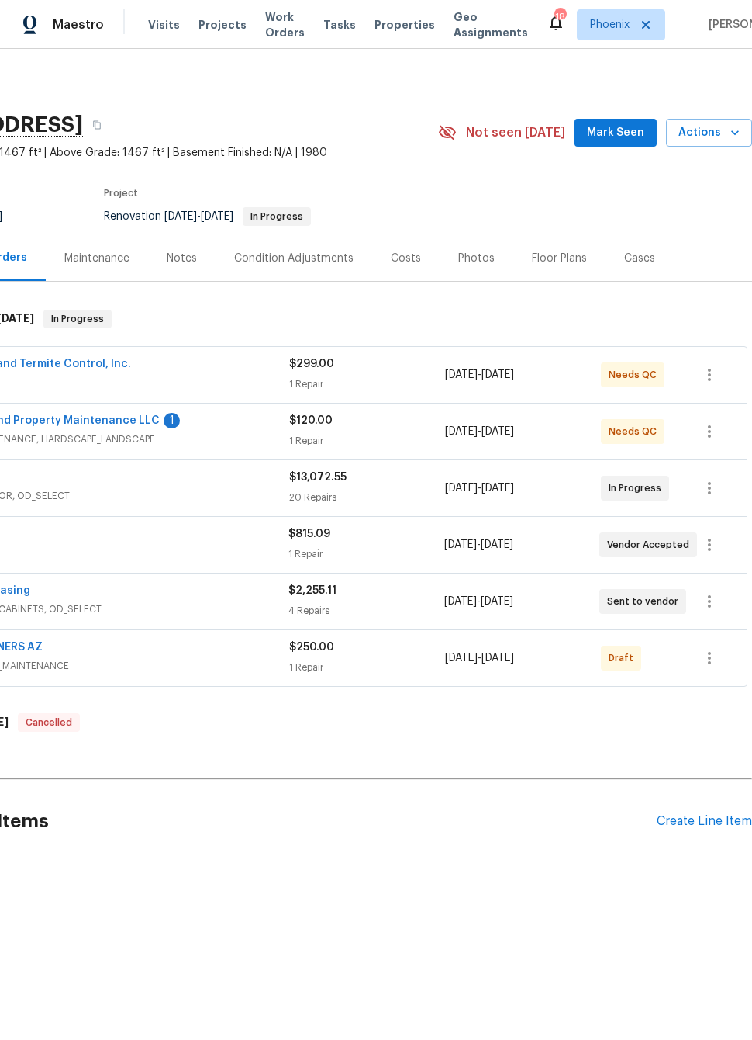
click at [85, 418] on link "DF Landscaping and Property Maintenance LLC" at bounding box center [30, 420] width 260 height 11
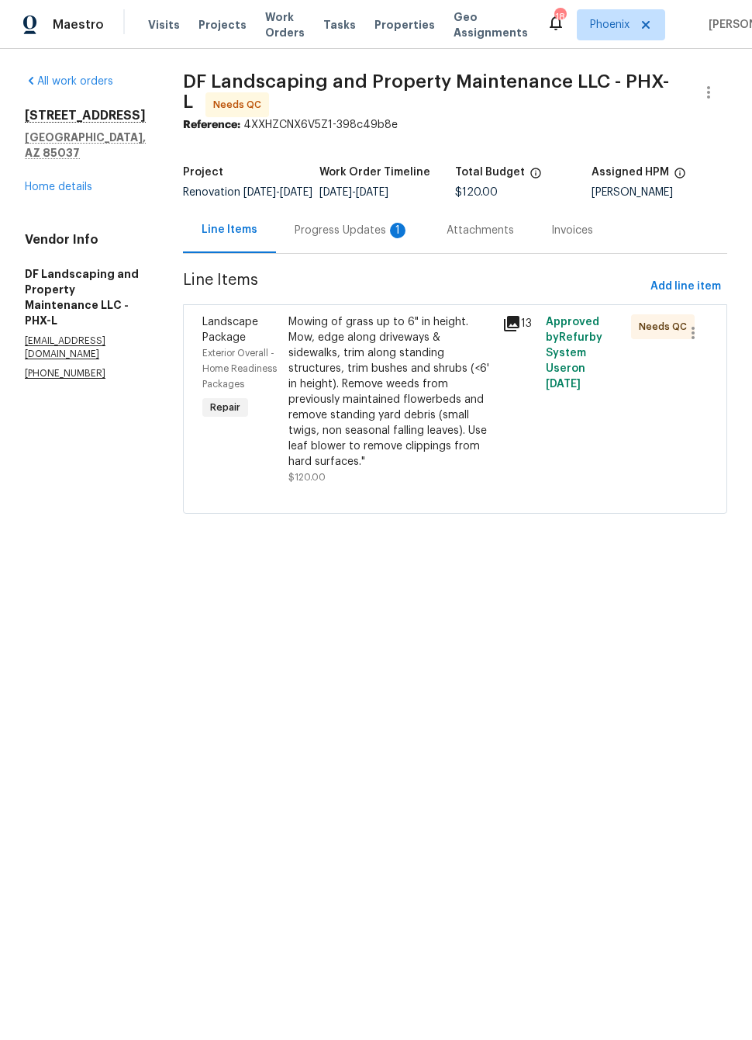
click at [348, 237] on div "Progress Updates 1" at bounding box center [352, 231] width 115 height 16
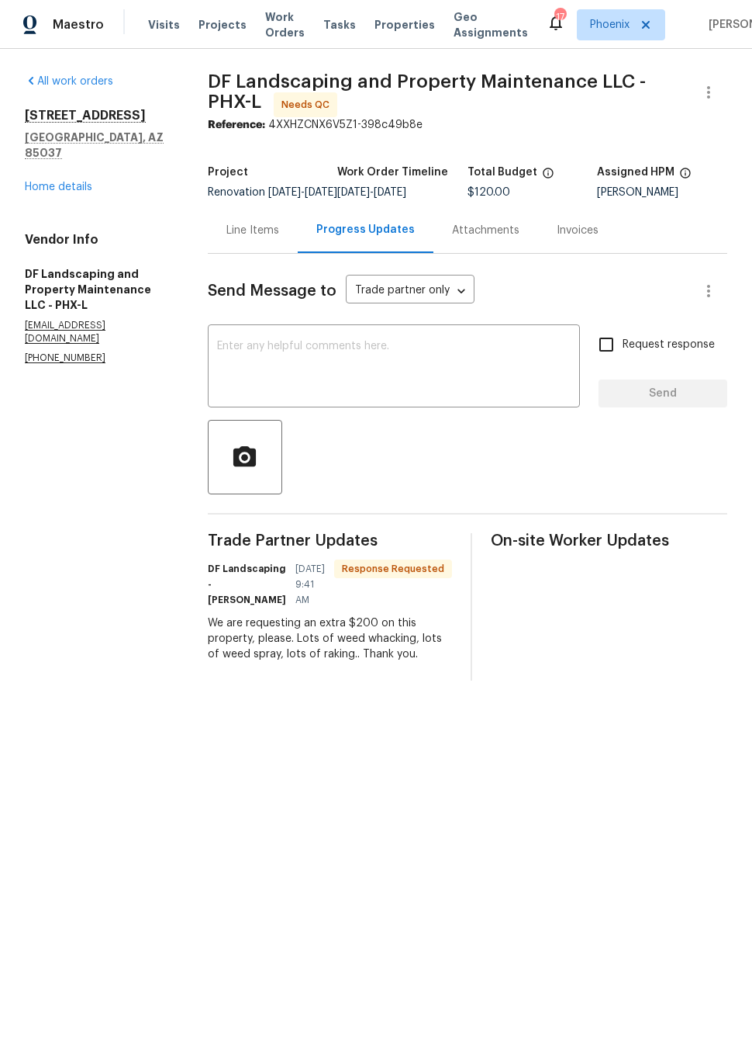
click at [255, 238] on div "Line Items" at bounding box center [253, 231] width 53 height 16
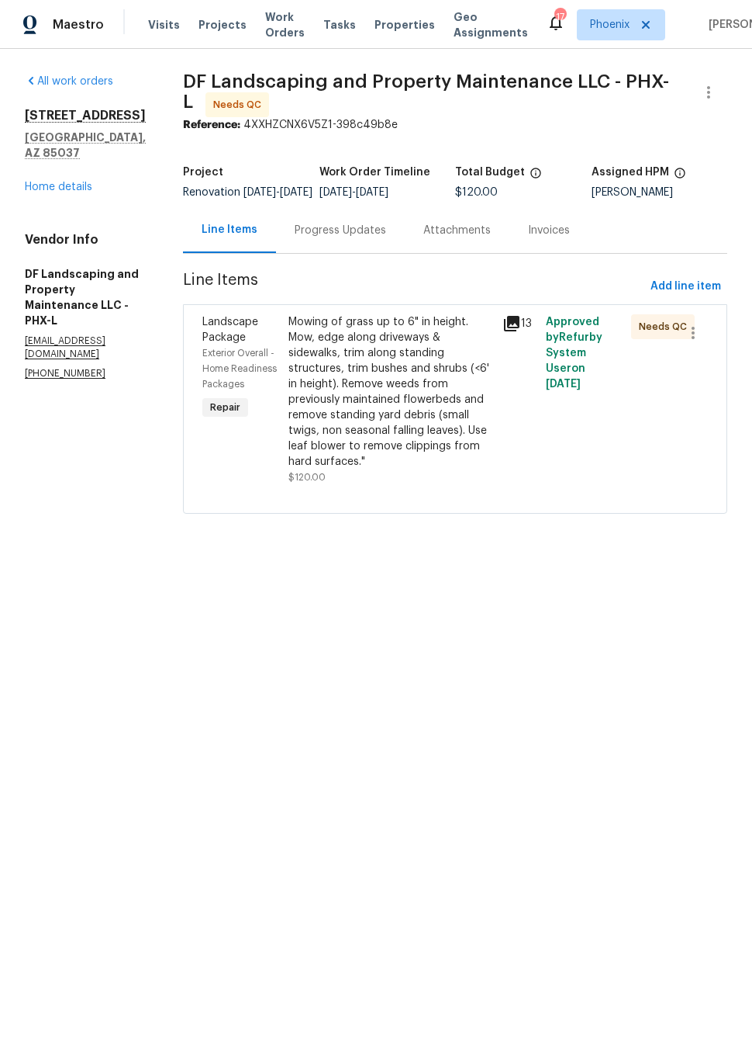
click at [340, 375] on div "Mowing of grass up to 6" in height. Mow, edge along driveways & sidewalks, trim…" at bounding box center [392, 391] width 206 height 155
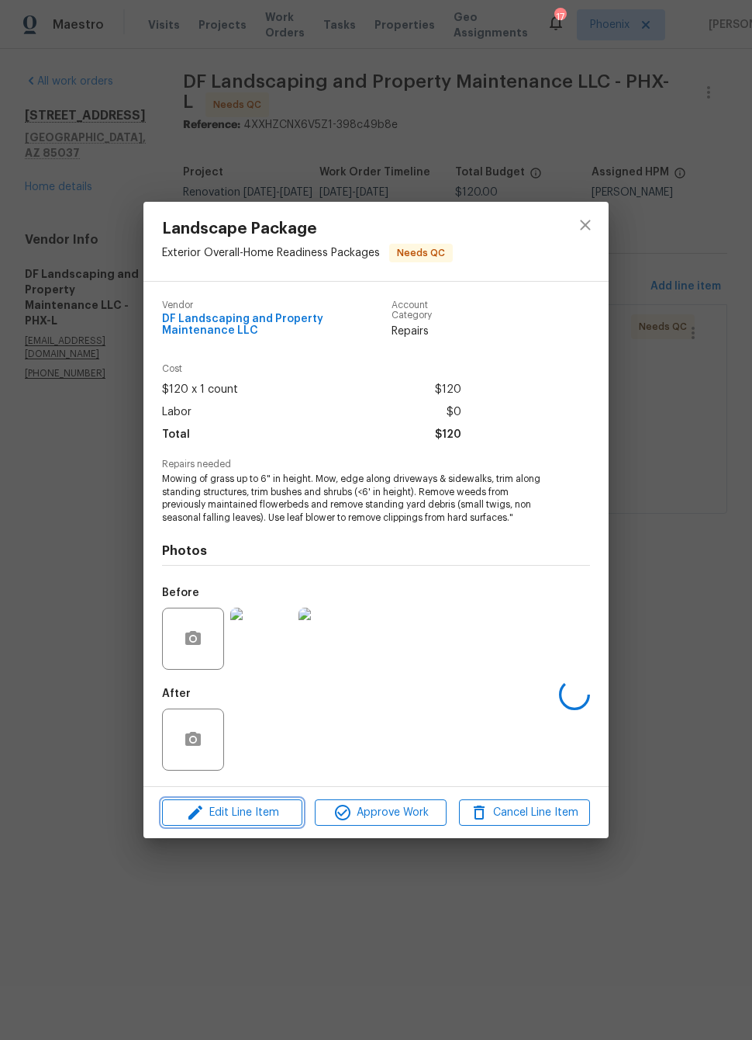
click at [261, 821] on span "Edit Line Item" at bounding box center [232, 812] width 131 height 19
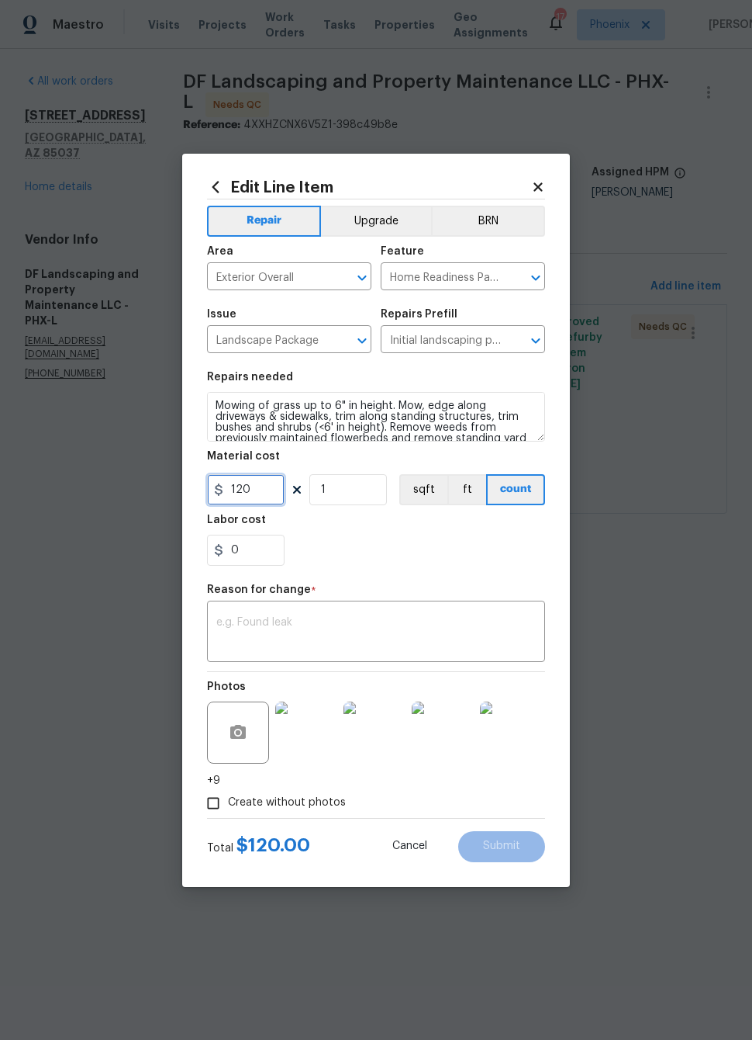
click at [240, 494] on input "120" at bounding box center [246, 489] width 78 height 31
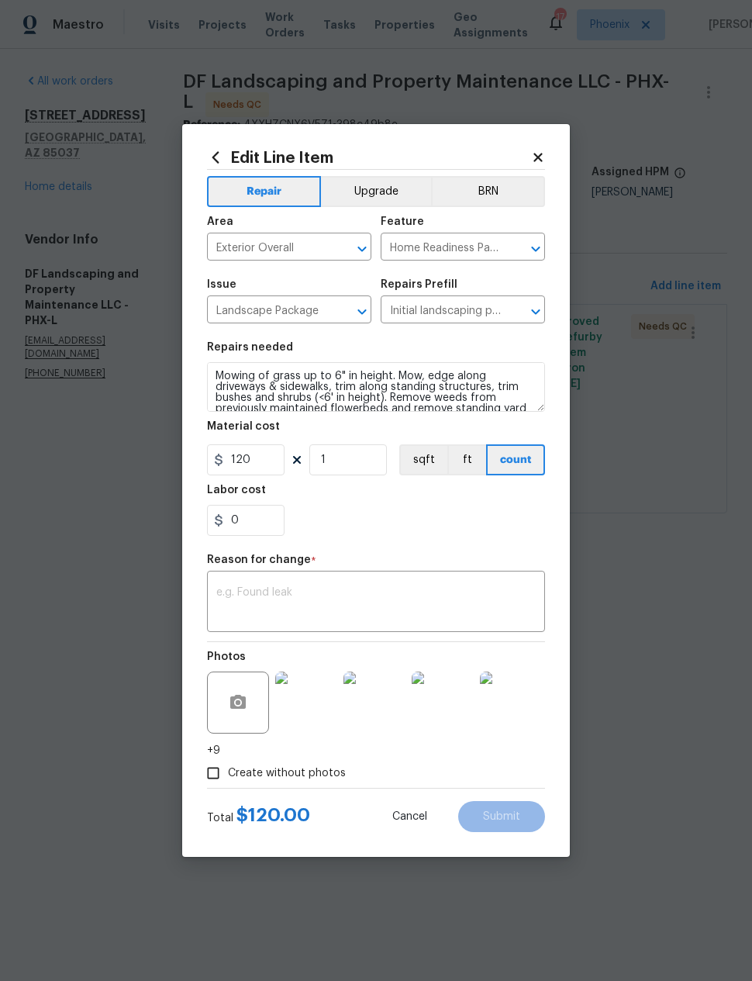
click at [240, 494] on h5 "Labor cost" at bounding box center [236, 490] width 59 height 11
click at [238, 455] on input "120" at bounding box center [246, 460] width 78 height 31
click at [230, 469] on input "120" at bounding box center [246, 460] width 78 height 31
type input "320"
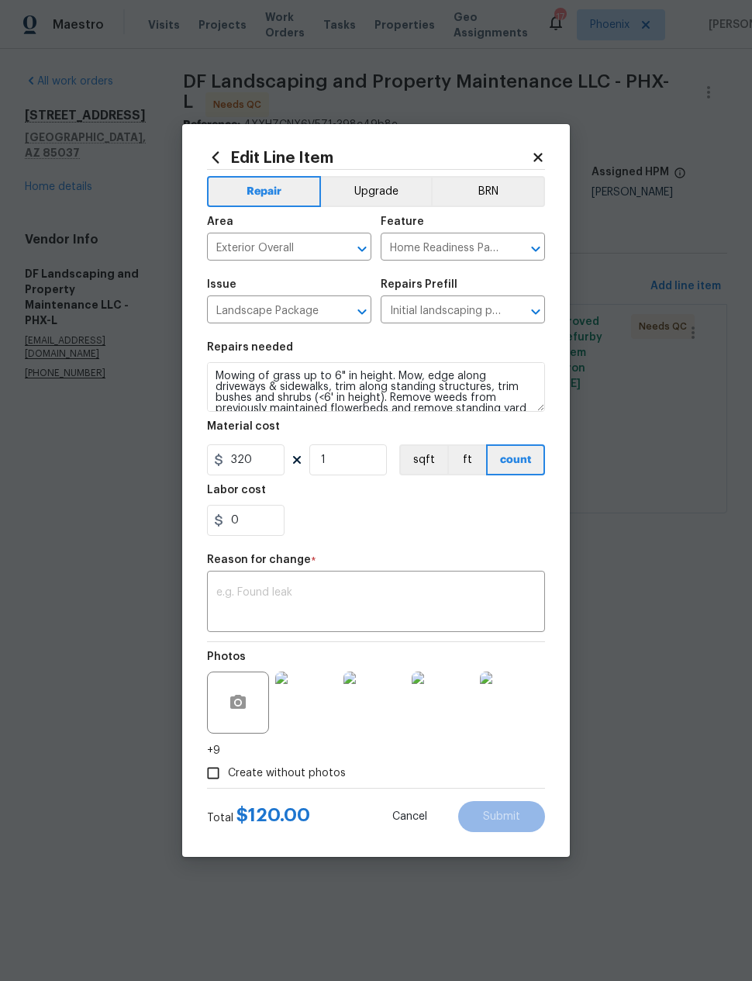
click at [437, 528] on div "0" at bounding box center [376, 520] width 338 height 31
click at [376, 604] on textarea at bounding box center [376, 603] width 320 height 33
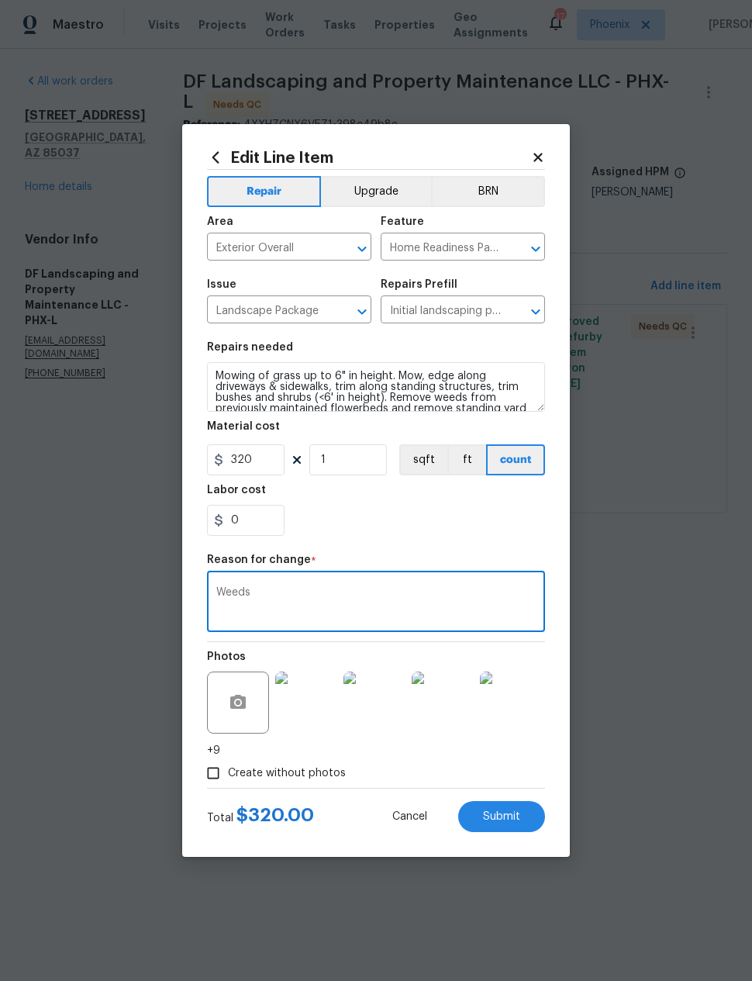
type textarea "Weeds"
click at [476, 513] on div "0" at bounding box center [376, 520] width 338 height 31
click at [513, 815] on span "Submit" at bounding box center [501, 817] width 37 height 12
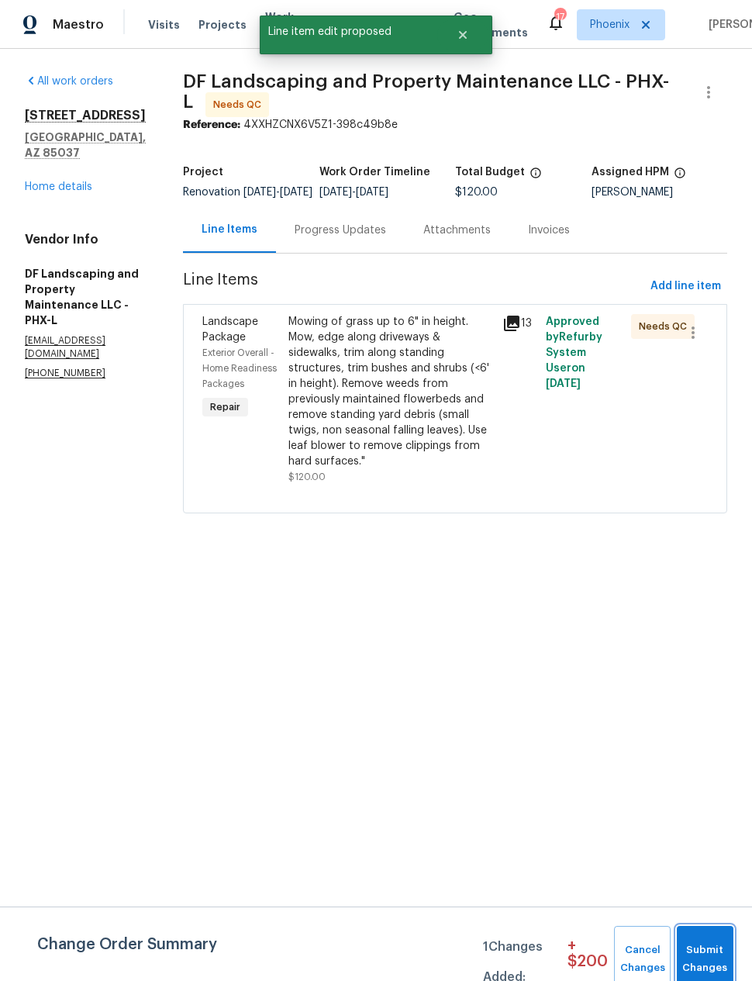
click at [711, 948] on span "Submit Changes" at bounding box center [705, 960] width 41 height 36
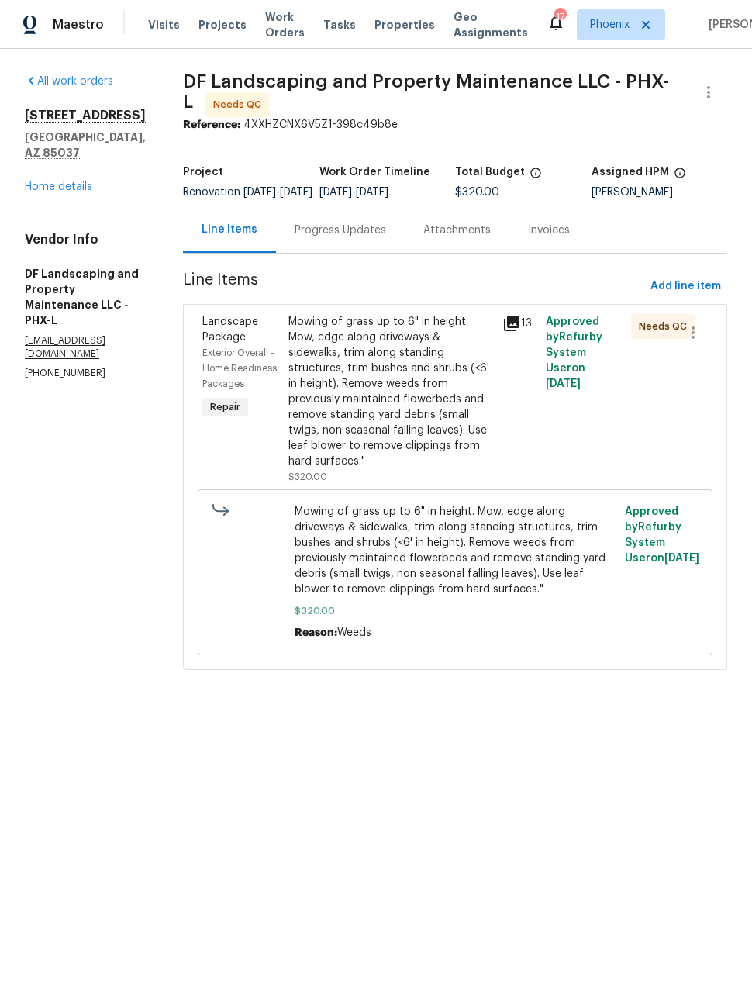
click at [330, 238] on div "Progress Updates" at bounding box center [341, 231] width 92 height 16
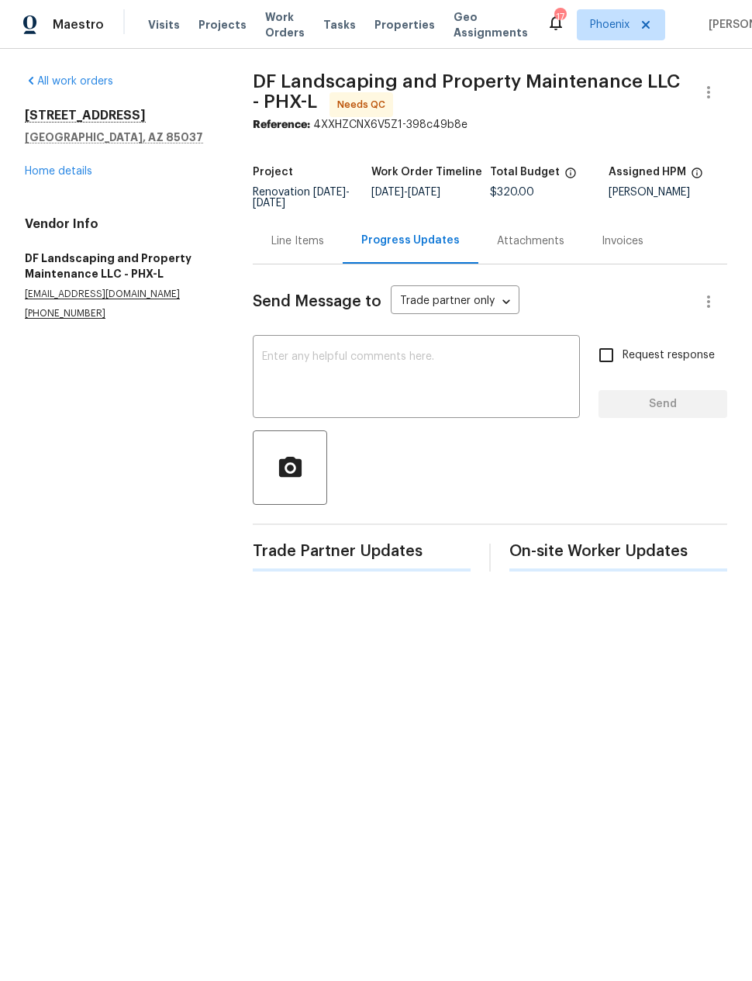
click at [292, 378] on textarea at bounding box center [416, 378] width 309 height 54
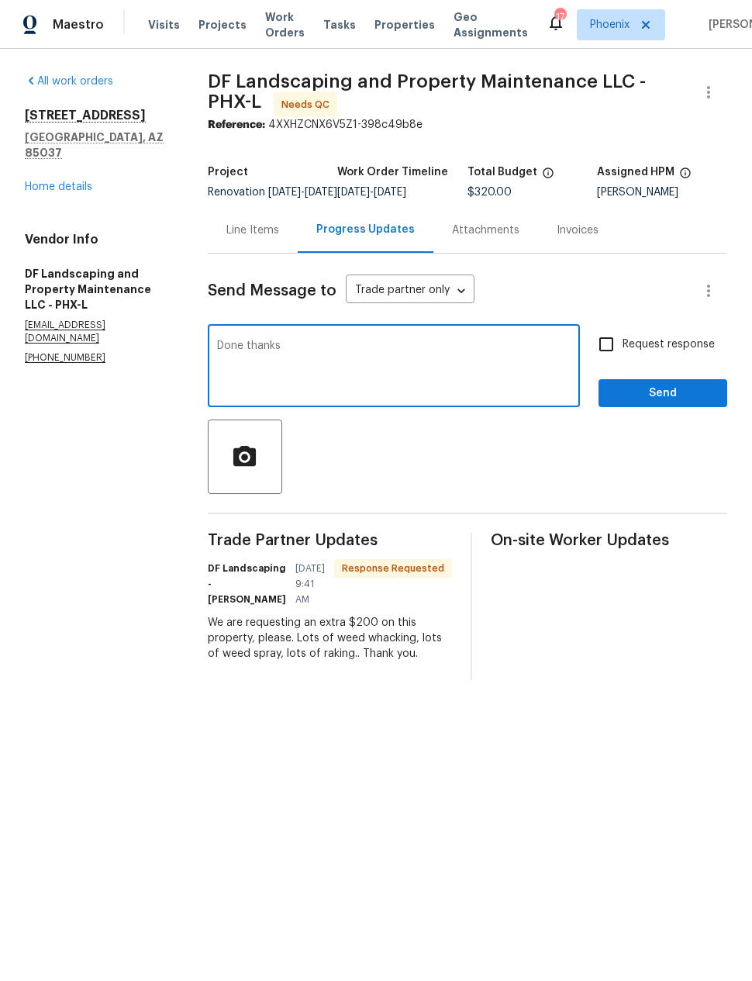
type textarea "Done thanks"
click at [690, 408] on button "Send" at bounding box center [663, 393] width 129 height 29
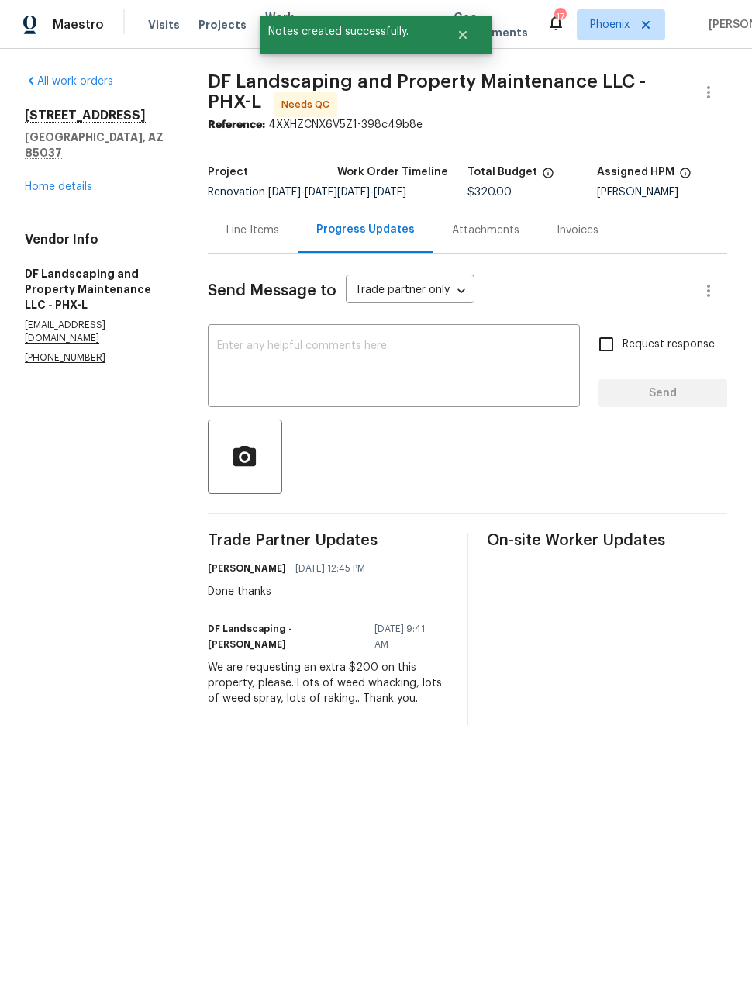
click at [249, 233] on div "Line Items" at bounding box center [253, 231] width 53 height 16
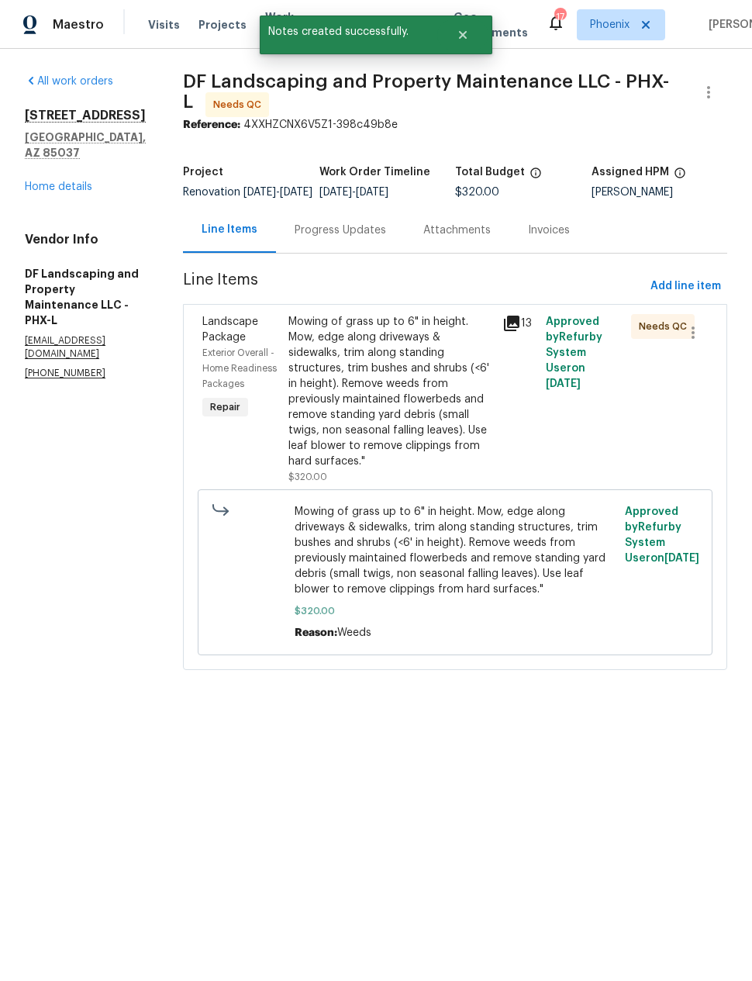
click at [354, 396] on div "Mowing of grass up to 6" in height. Mow, edge along driveways & sidewalks, trim…" at bounding box center [392, 391] width 206 height 155
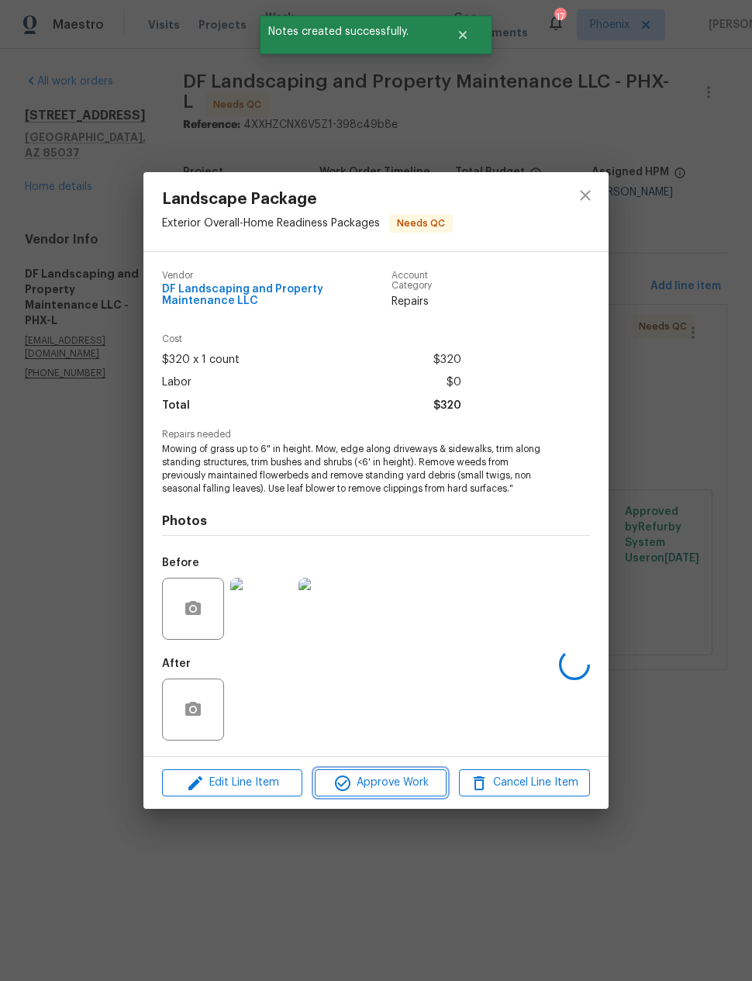
click at [404, 783] on span "Approve Work" at bounding box center [381, 782] width 122 height 19
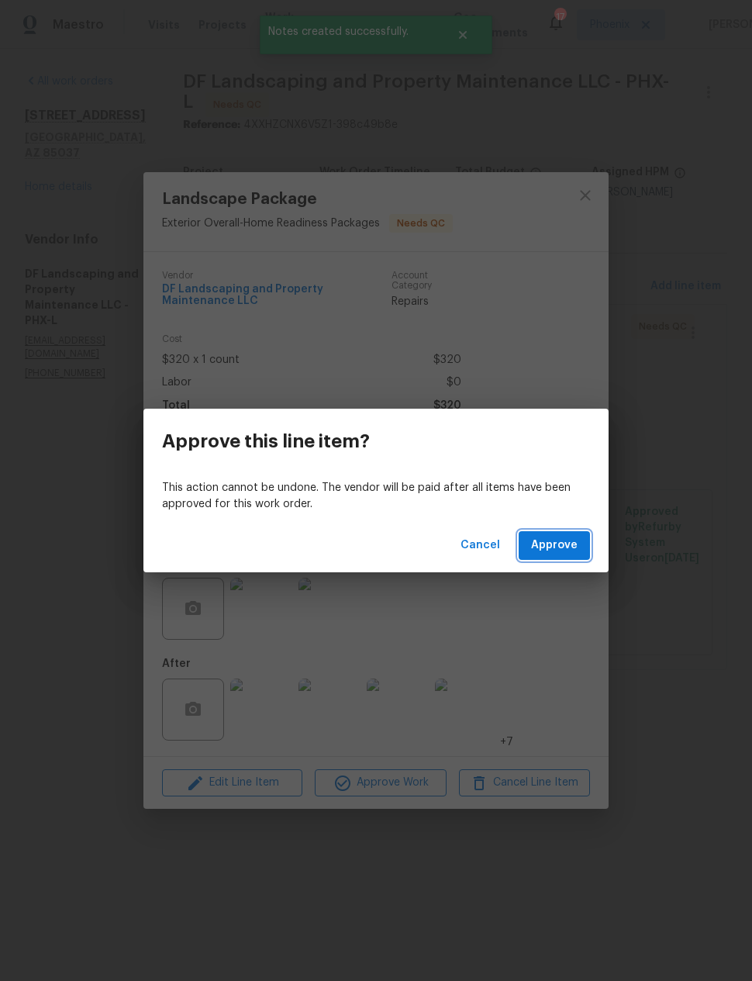
click at [566, 533] on button "Approve" at bounding box center [554, 545] width 71 height 29
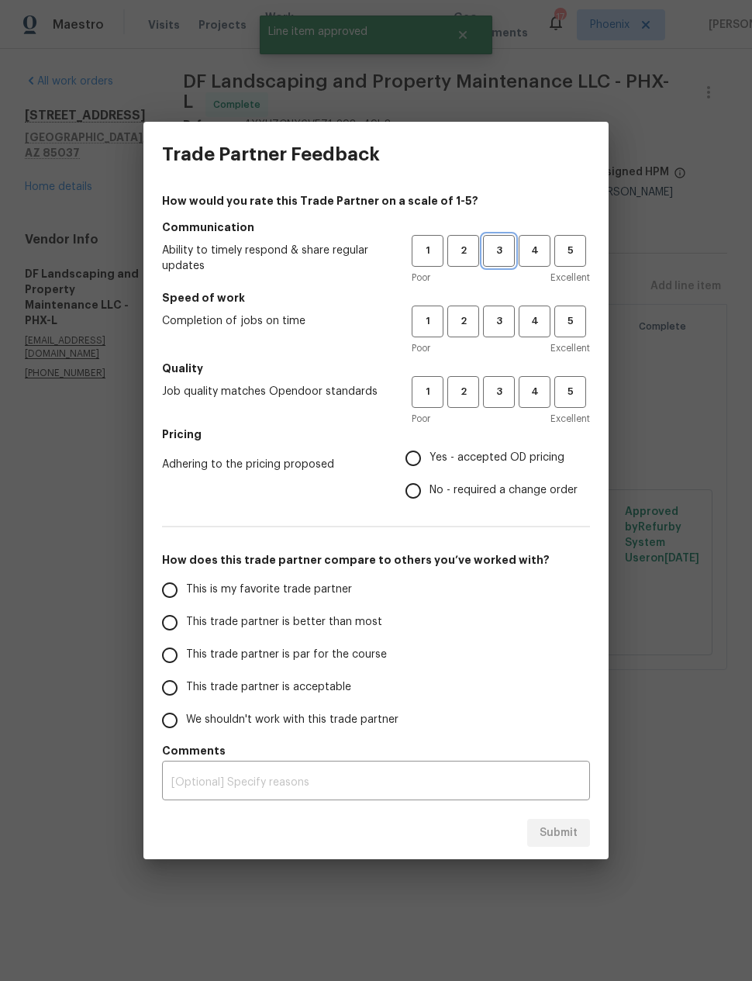
click at [503, 251] on span "3" at bounding box center [499, 251] width 29 height 18
click at [504, 321] on span "3" at bounding box center [499, 322] width 29 height 18
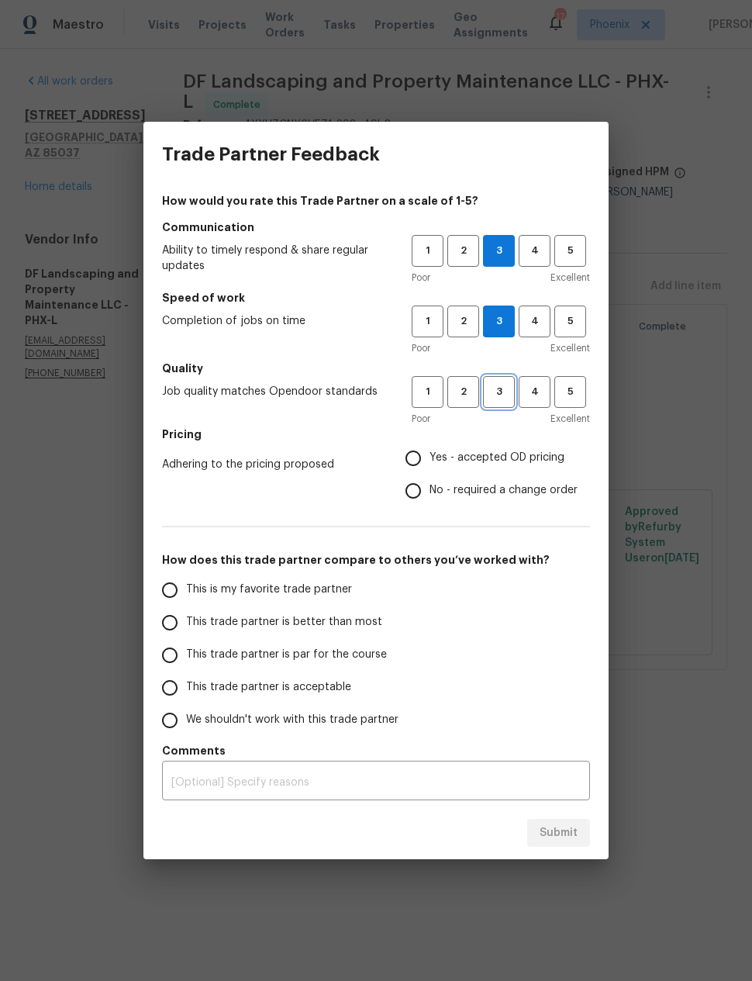
click at [506, 389] on span "3" at bounding box center [499, 392] width 29 height 18
click at [420, 462] on input "Yes - accepted OD pricing" at bounding box center [413, 458] width 33 height 33
radio input "true"
click at [168, 616] on input "This trade partner is better than most" at bounding box center [170, 623] width 33 height 33
click at [577, 839] on span "Submit" at bounding box center [559, 833] width 38 height 19
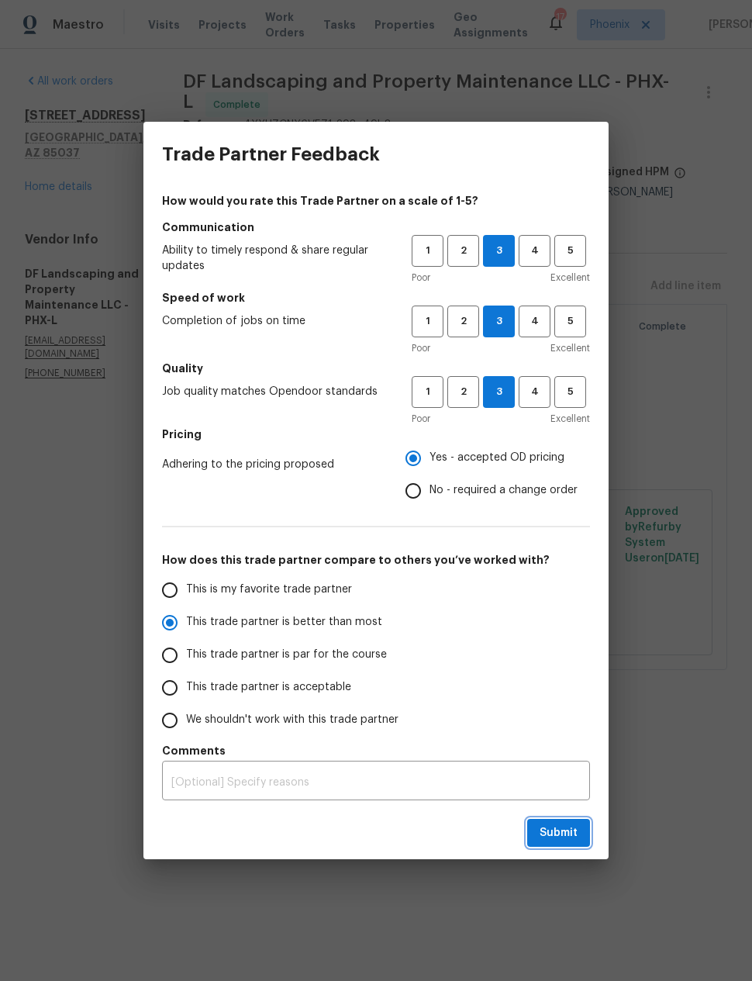
radio input "true"
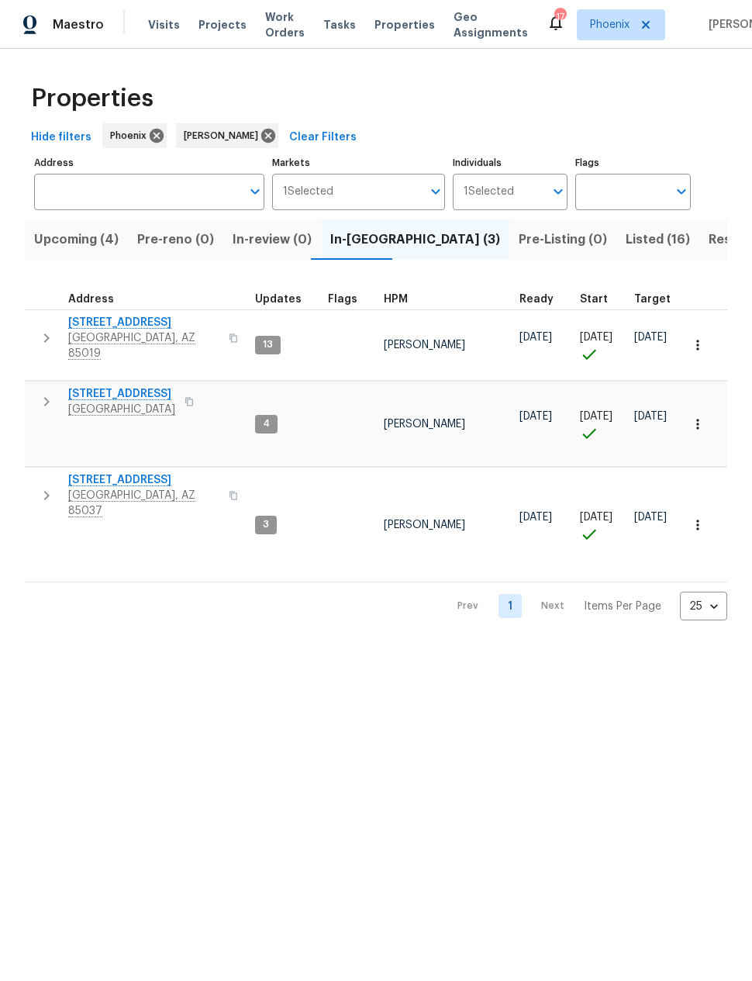
click at [709, 240] on span "Resale (7)" at bounding box center [739, 240] width 61 height 22
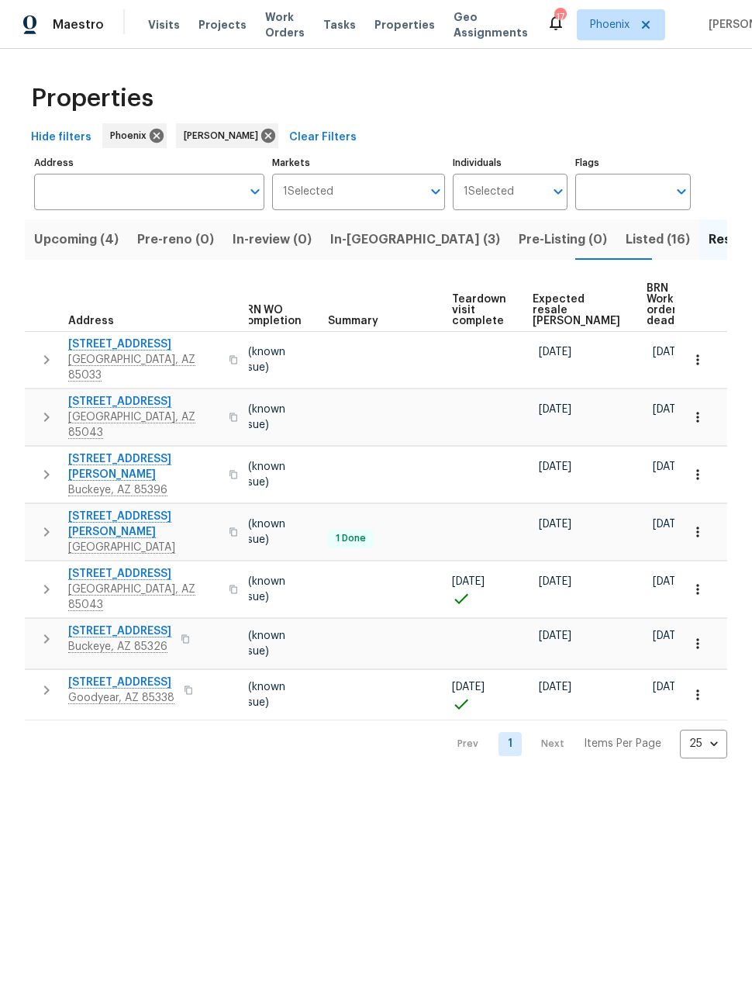
scroll to position [0, 206]
click at [547, 299] on span "Expected resale [PERSON_NAME]" at bounding box center [579, 310] width 88 height 33
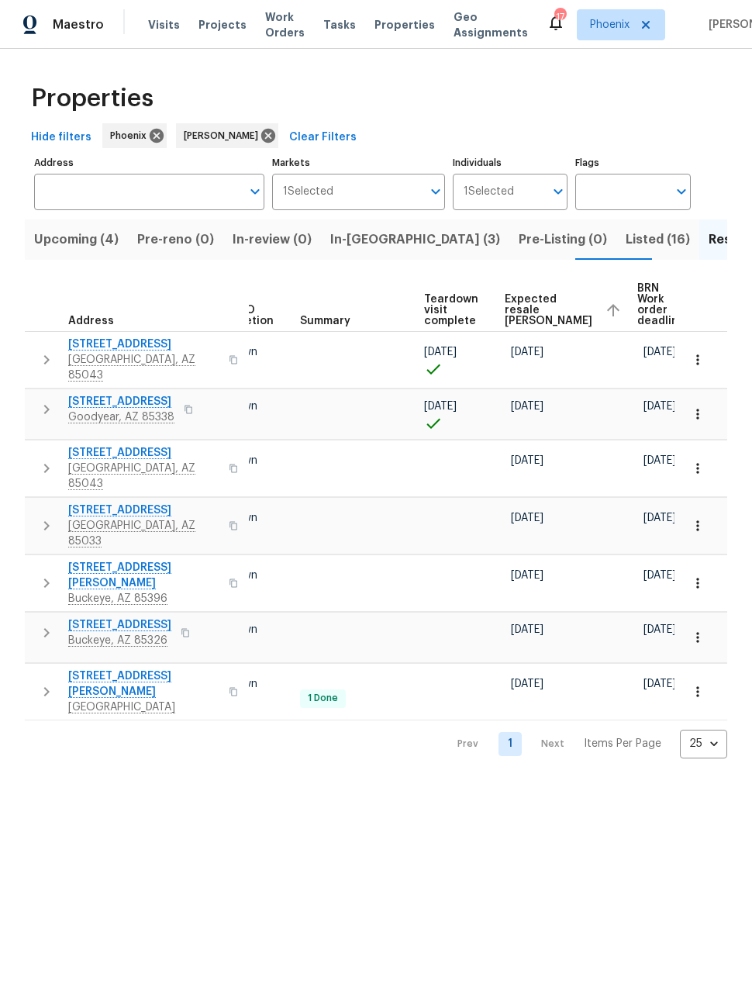
scroll to position [0, 234]
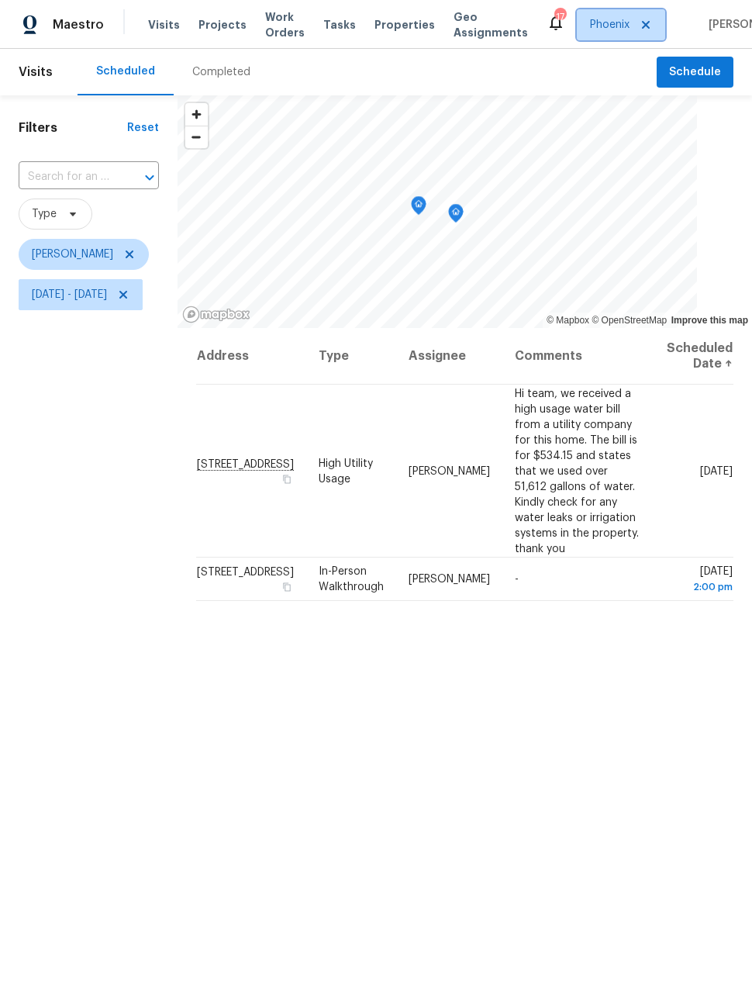
click at [593, 24] on span "Phoenix" at bounding box center [610, 25] width 40 height 16
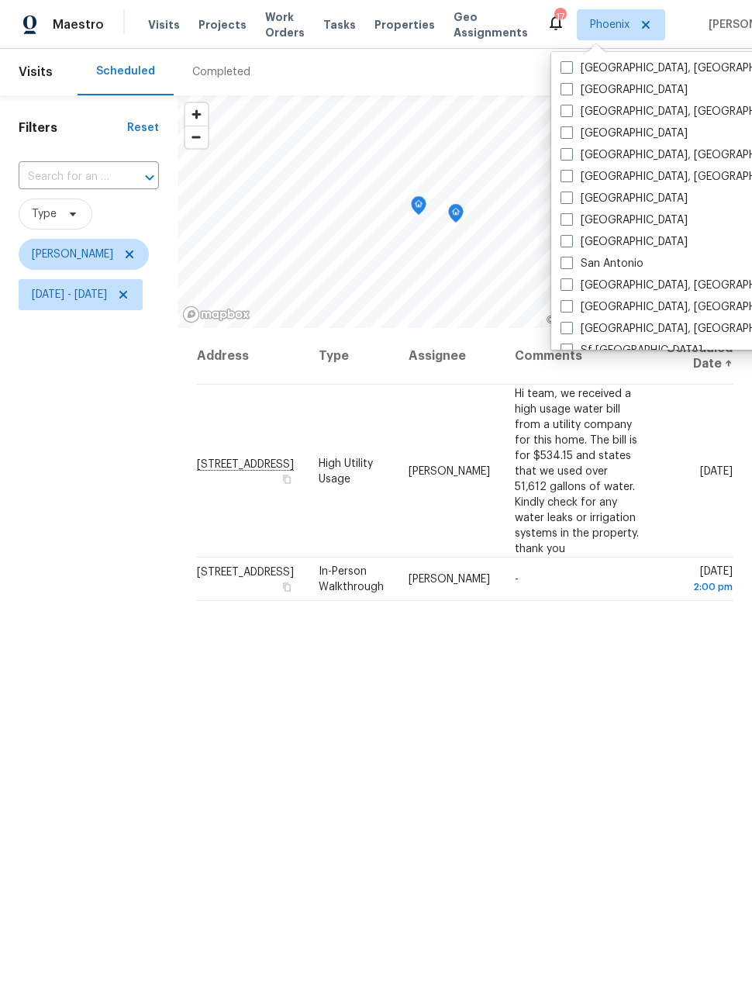
scroll to position [878, 0]
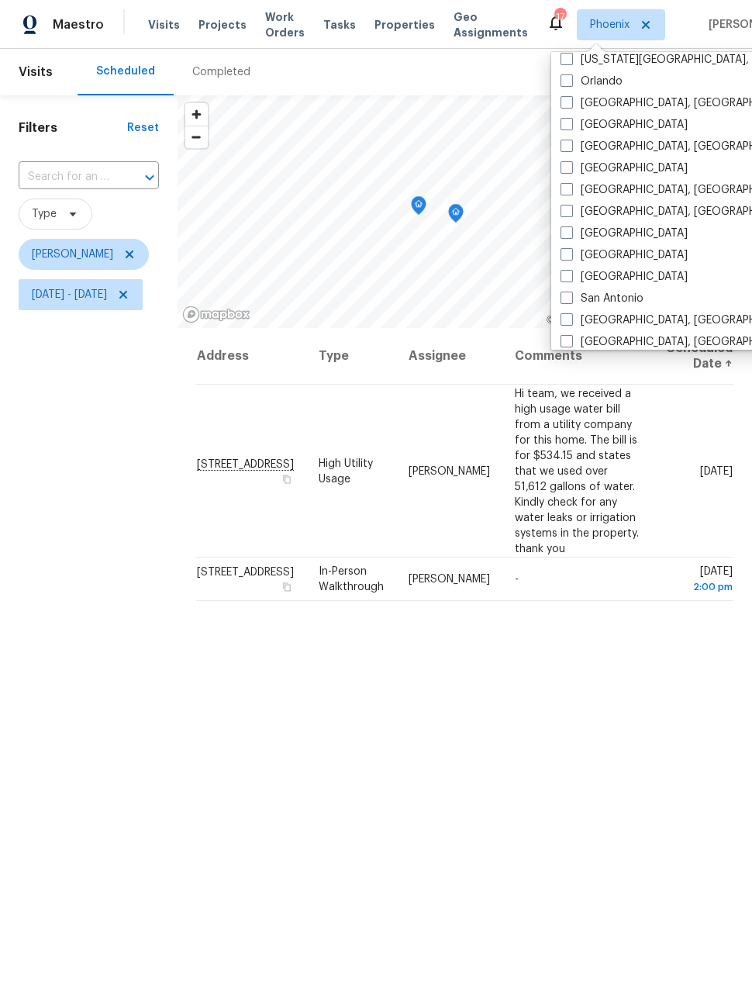
click at [571, 146] on span at bounding box center [567, 146] width 12 height 12
click at [571, 146] on input "[GEOGRAPHIC_DATA], [GEOGRAPHIC_DATA]" at bounding box center [566, 144] width 10 height 10
checkbox input "true"
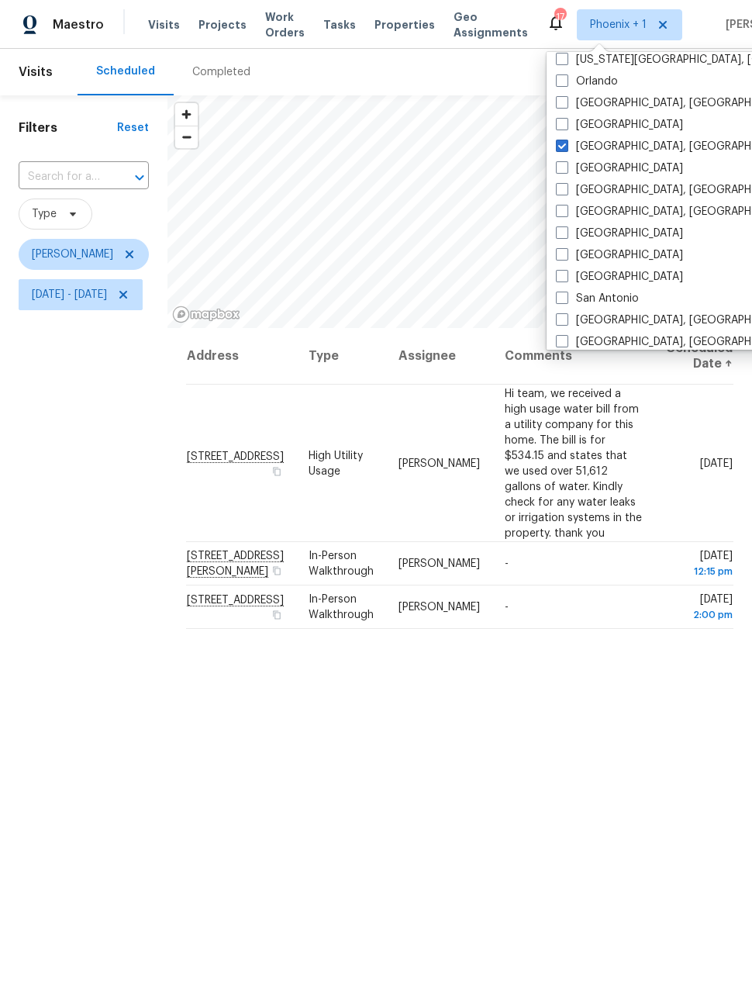
click at [540, 801] on div "Address Type Assignee Comments Scheduled Date ↑ [STREET_ADDRESS] High Utility U…" at bounding box center [460, 720] width 585 height 785
